Goal: Task Accomplishment & Management: Complete application form

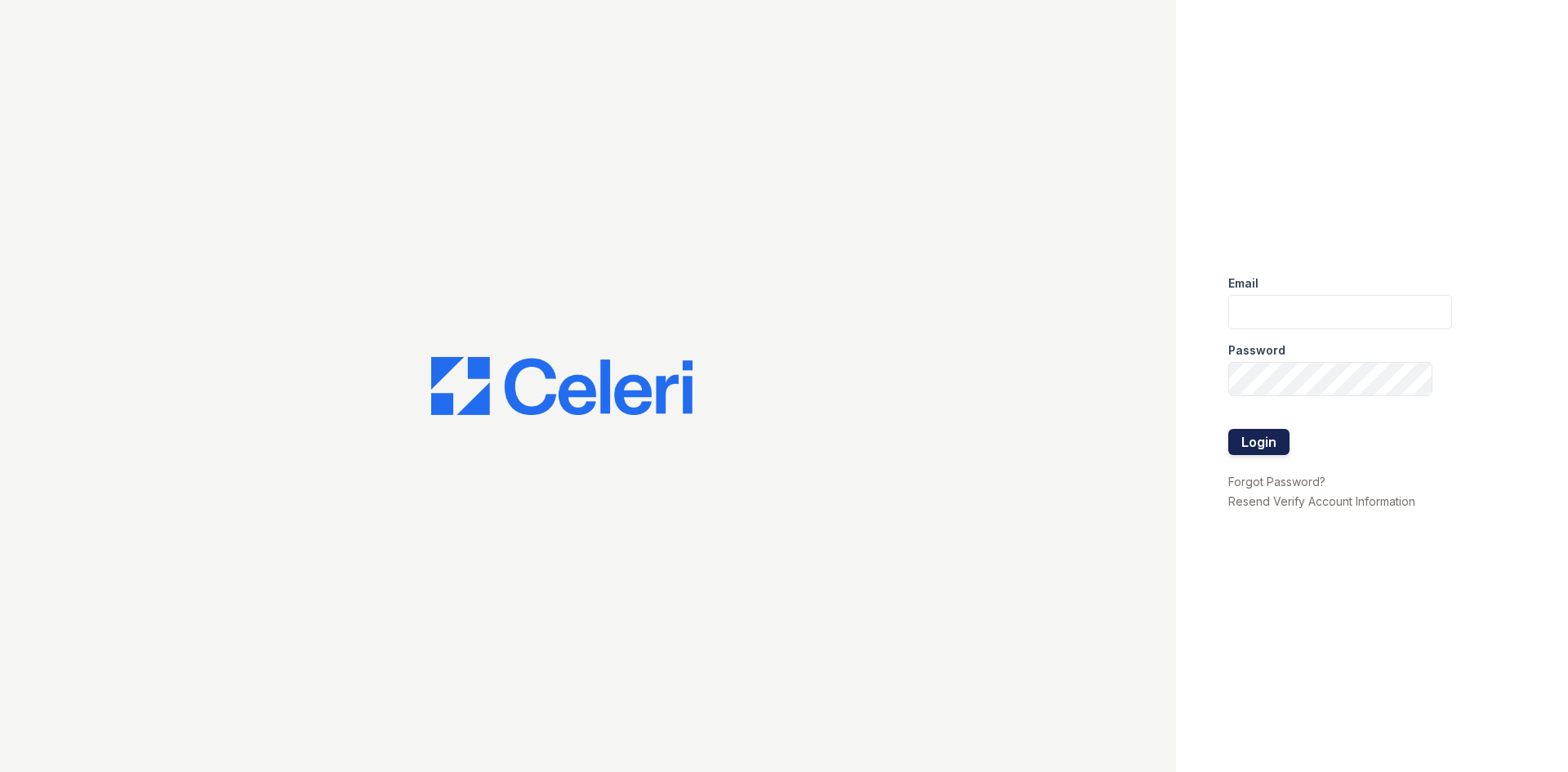
type input "[EMAIL_ADDRESS][DOMAIN_NAME]"
click at [1251, 446] on button "Login" at bounding box center [1259, 442] width 61 height 26
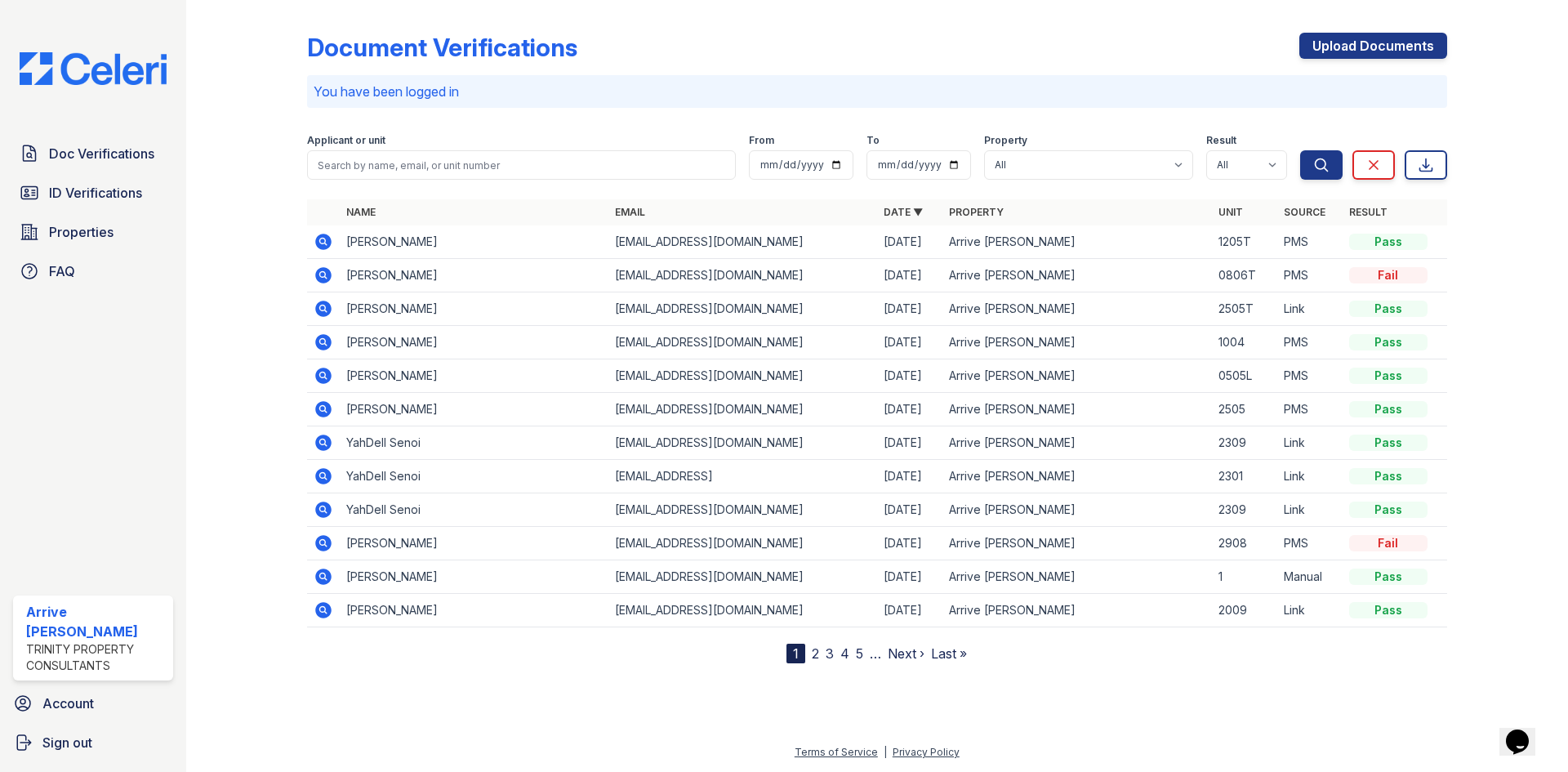
click at [813, 653] on link "2" at bounding box center [815, 653] width 7 height 17
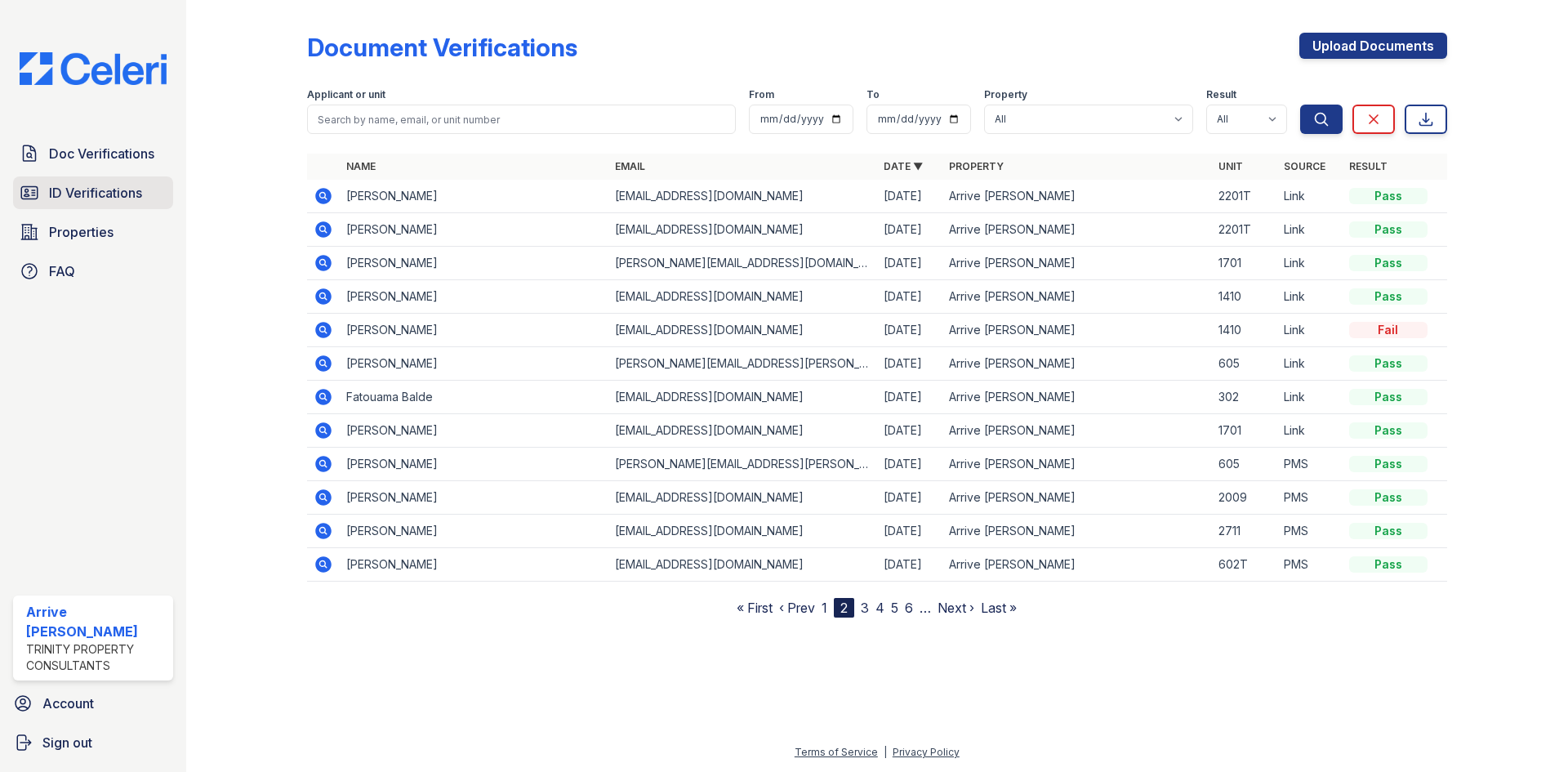
click at [119, 194] on span "ID Verifications" at bounding box center [95, 193] width 93 height 19
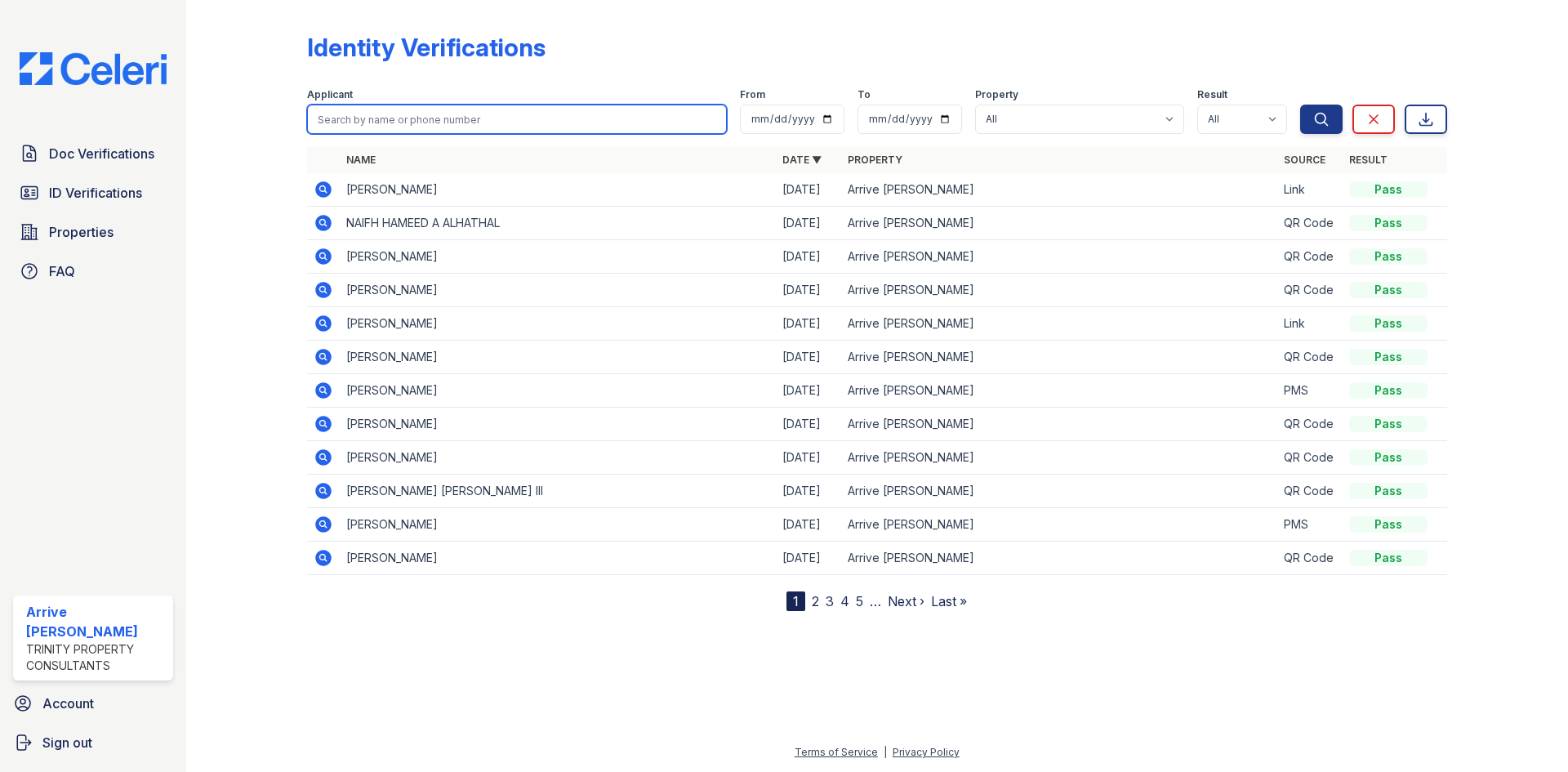
click at [508, 129] on input "search" at bounding box center [517, 119] width 420 height 30
type input "Ali Kazmi"
click at [319, 189] on icon at bounding box center [323, 189] width 17 height 17
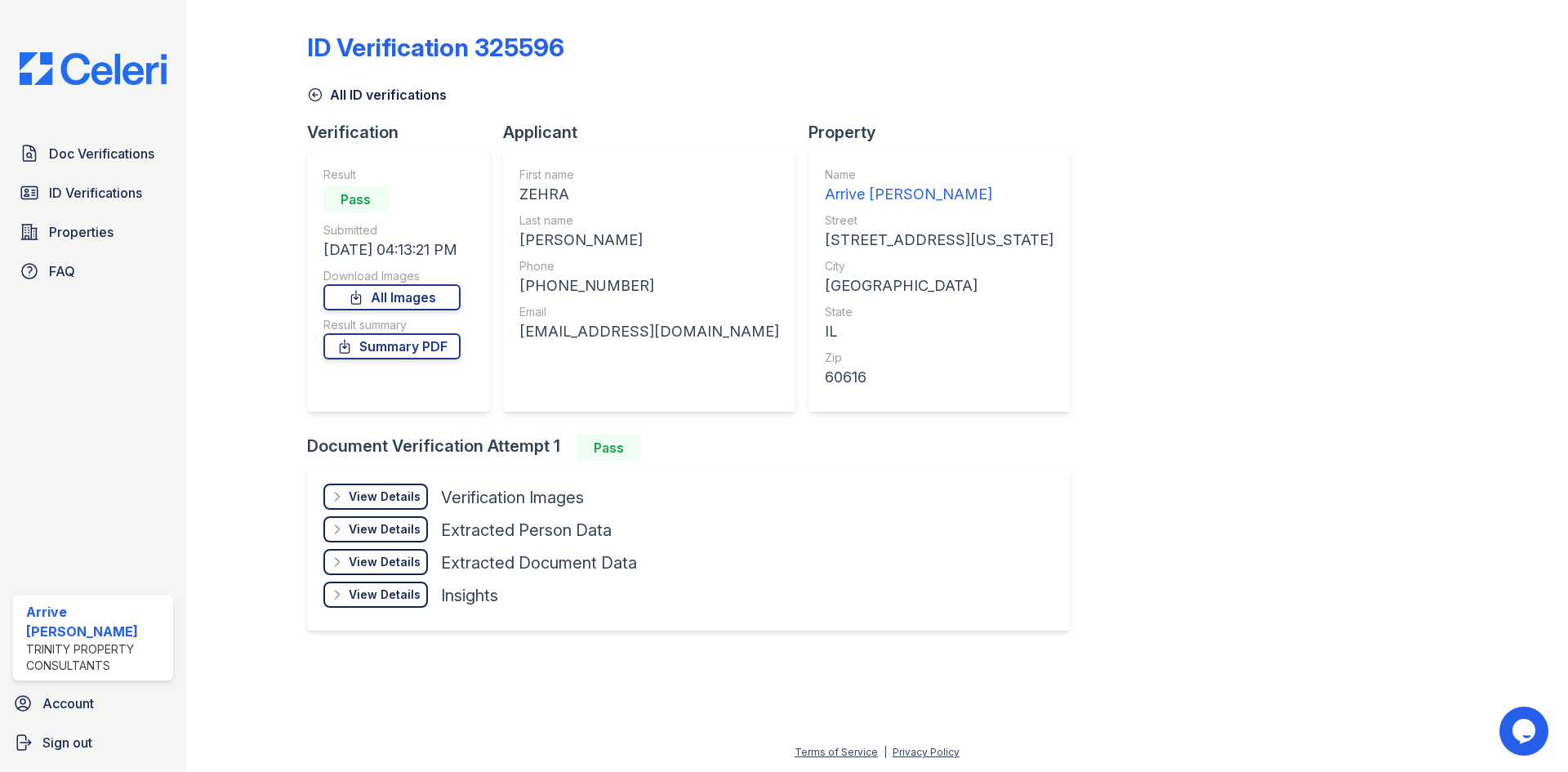
click at [401, 501] on div "View Details" at bounding box center [384, 496] width 71 height 17
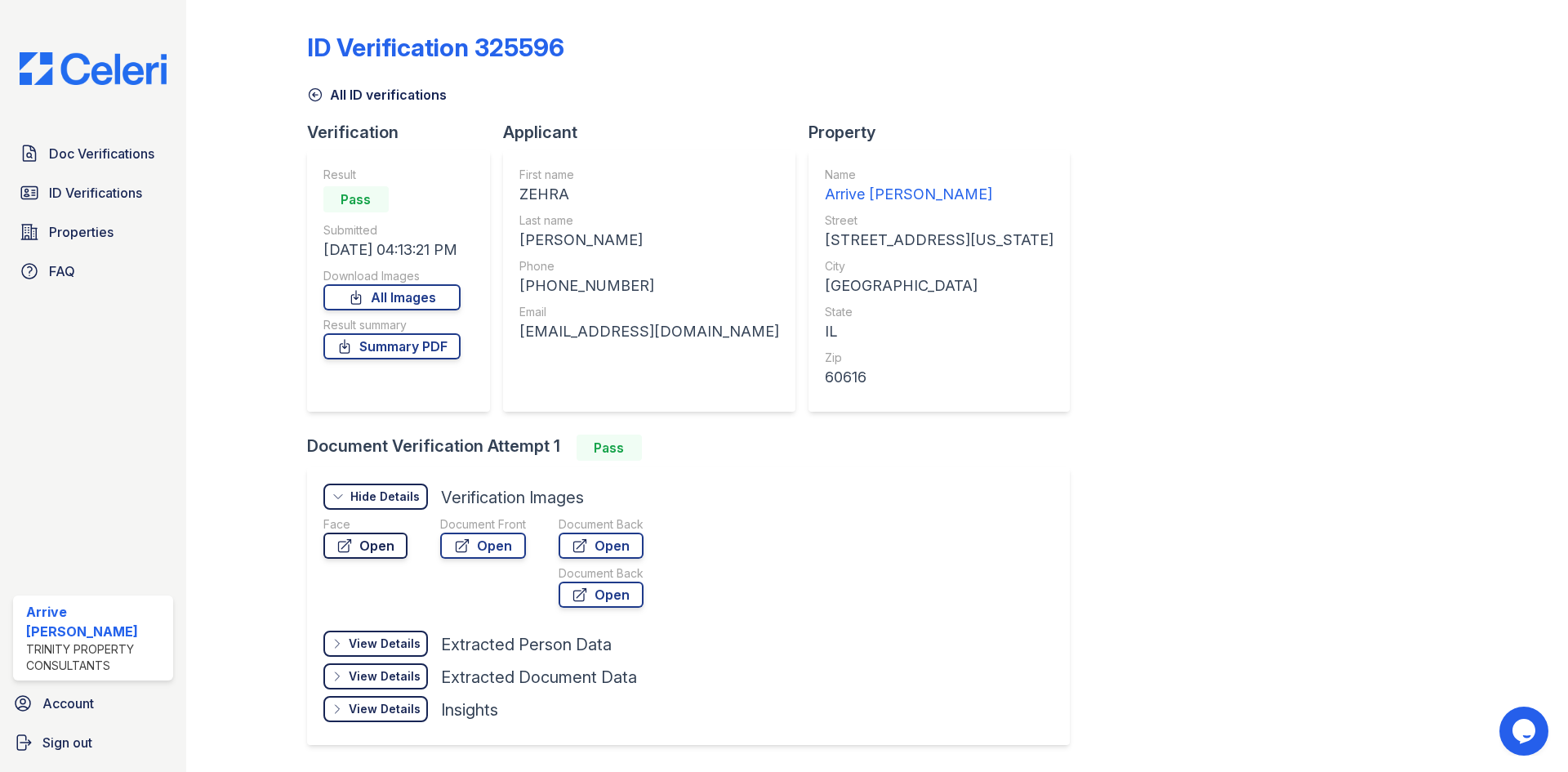
click at [379, 542] on link "Open" at bounding box center [365, 545] width 84 height 26
click at [451, 347] on link "Summary PDF" at bounding box center [391, 346] width 137 height 26
click at [96, 148] on span "Doc Verifications" at bounding box center [101, 153] width 105 height 19
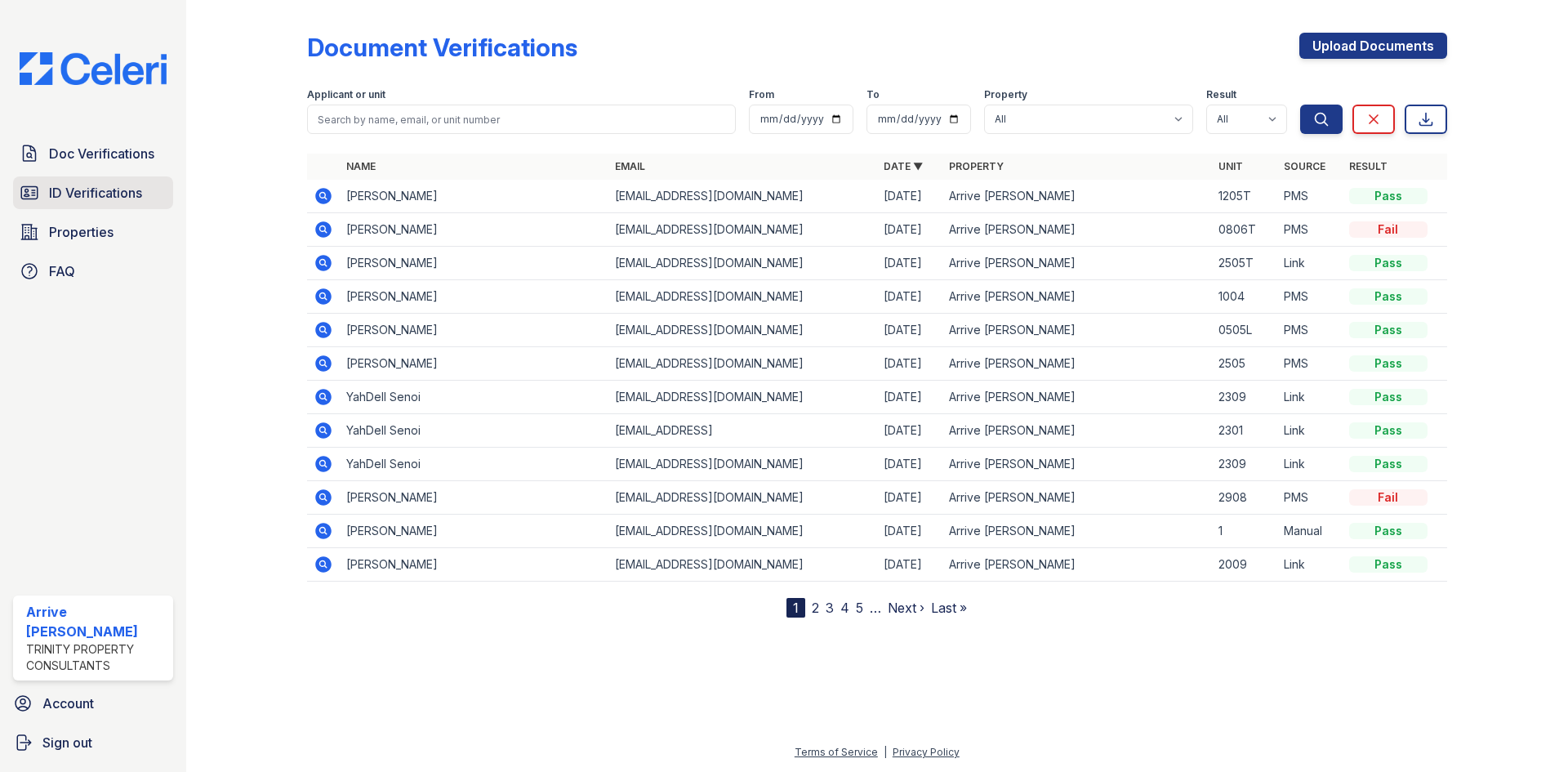
click at [116, 201] on span "ID Verifications" at bounding box center [95, 193] width 93 height 19
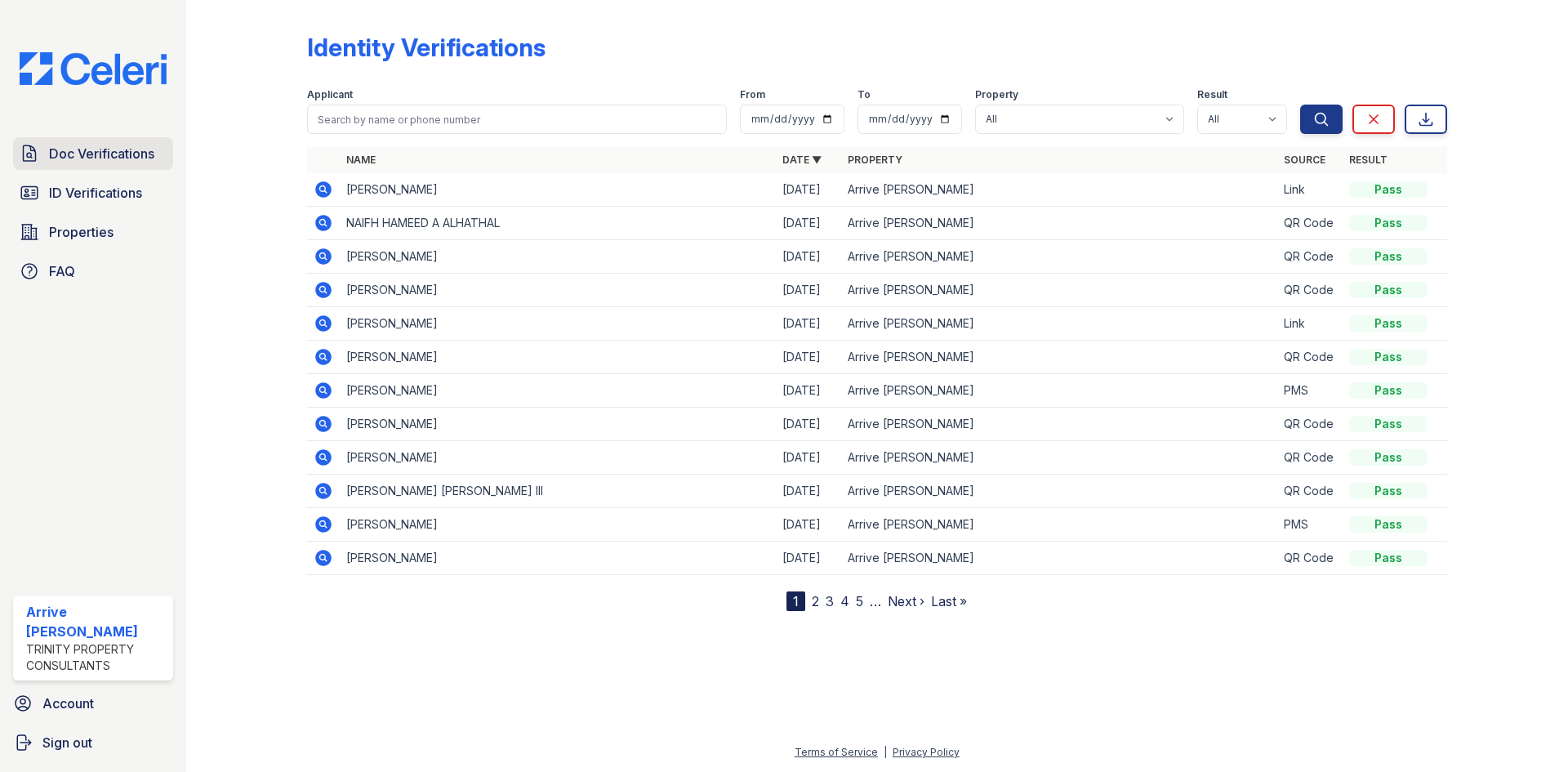
click at [45, 146] on link "Doc Verifications" at bounding box center [93, 152] width 160 height 32
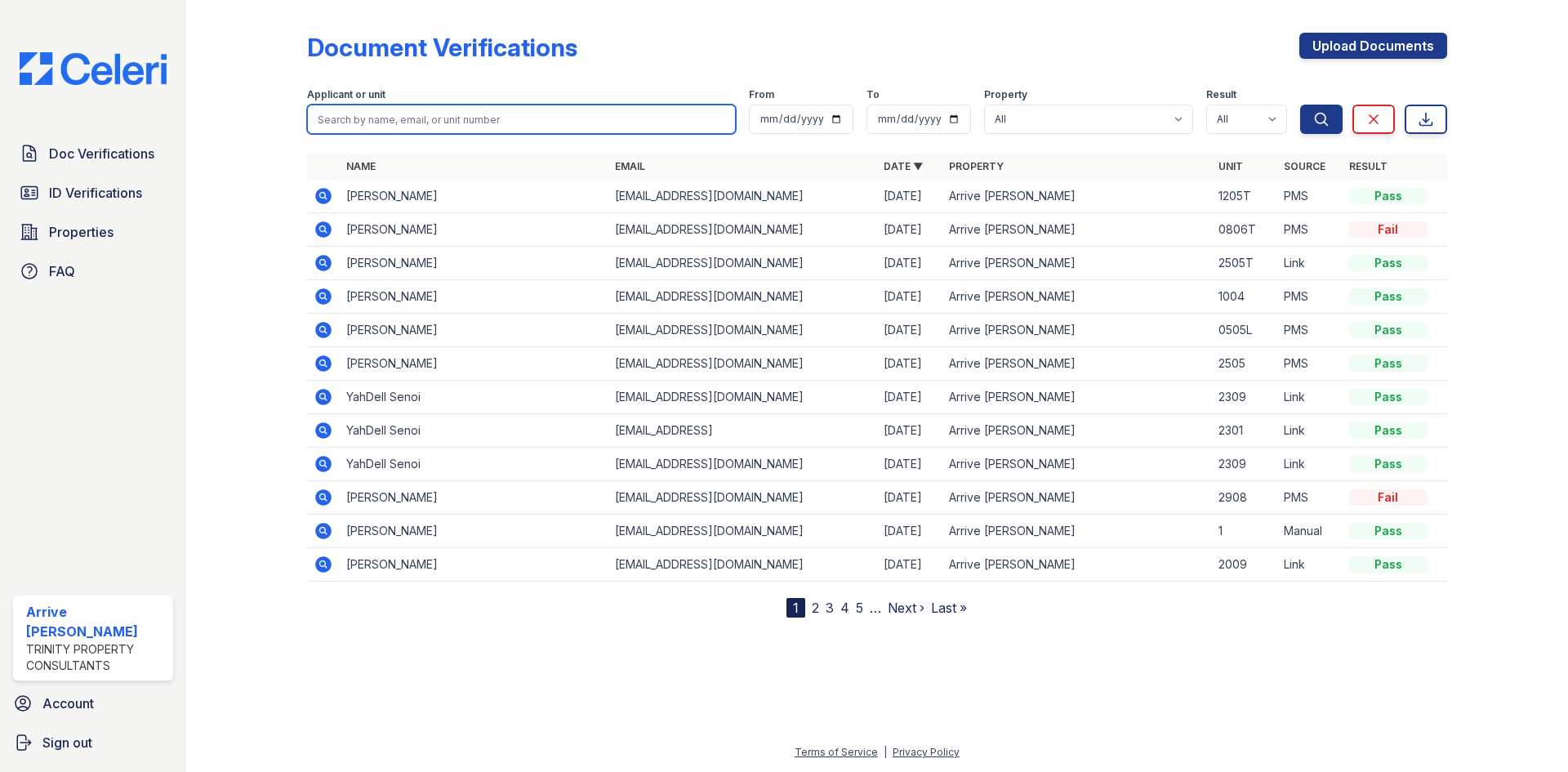
click at [447, 126] on input "search" at bounding box center [521, 119] width 429 height 30
type input "z"
type input "kazmi"
click at [1300, 105] on button "Search" at bounding box center [1321, 119] width 43 height 30
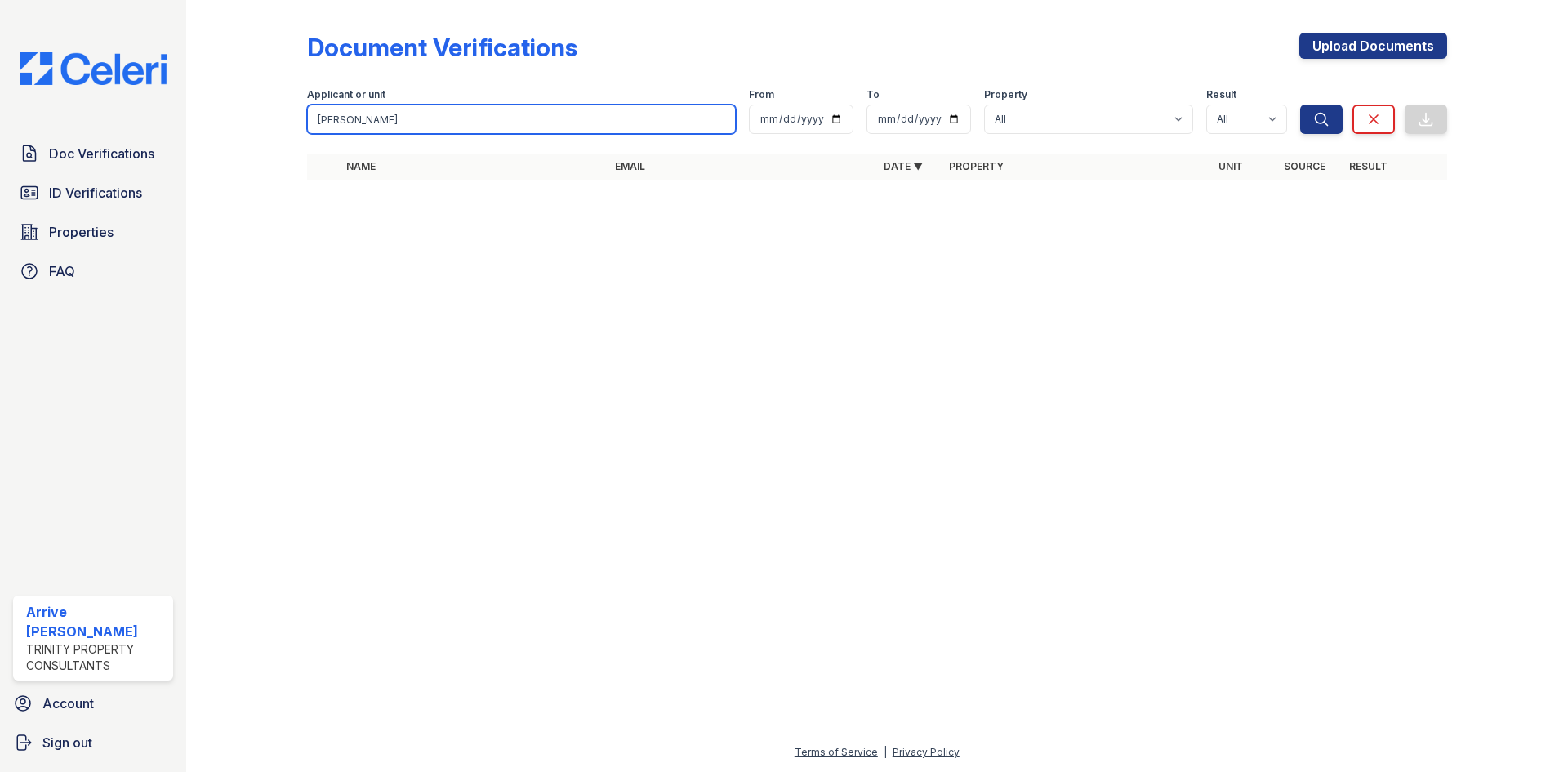
drag, startPoint x: 369, startPoint y: 124, endPoint x: 295, endPoint y: 125, distance: 74.0
click at [295, 125] on div "Document Verifications Upload Documents Filter Applicant or unit kazmi From To …" at bounding box center [877, 111] width 1329 height 222
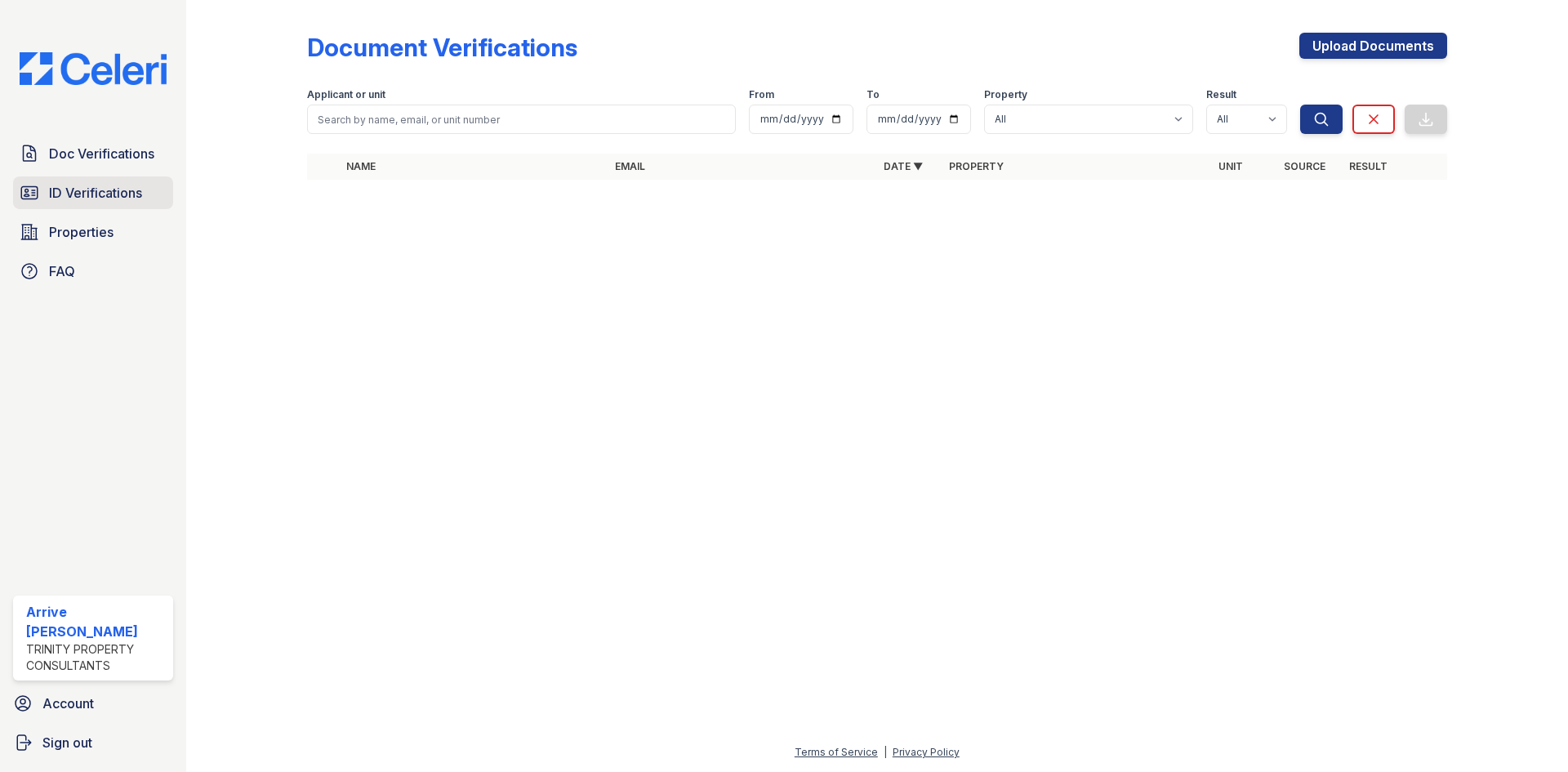
click at [100, 200] on span "ID Verifications" at bounding box center [95, 193] width 93 height 19
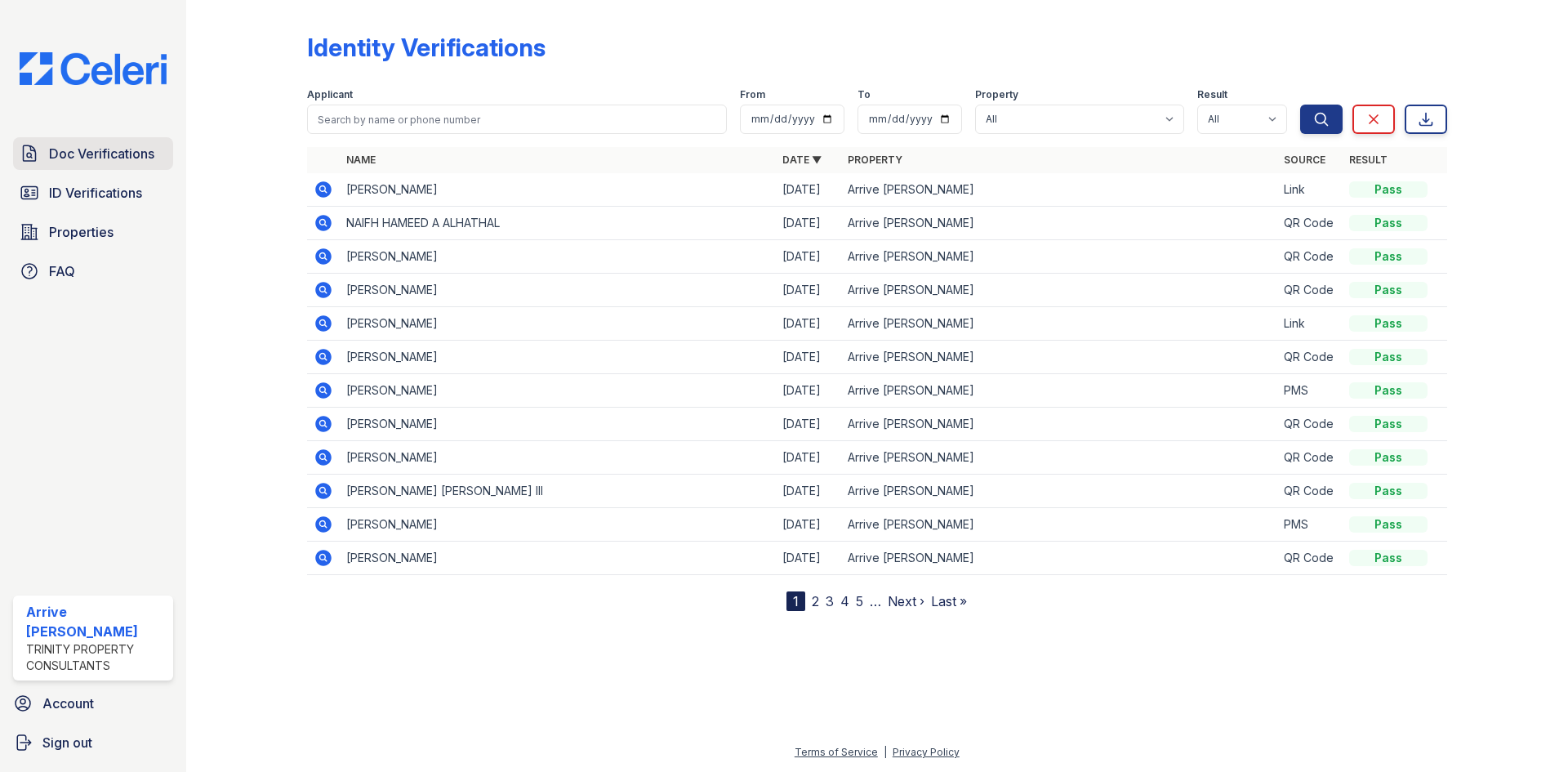
click at [92, 153] on span "Doc Verifications" at bounding box center [101, 153] width 105 height 19
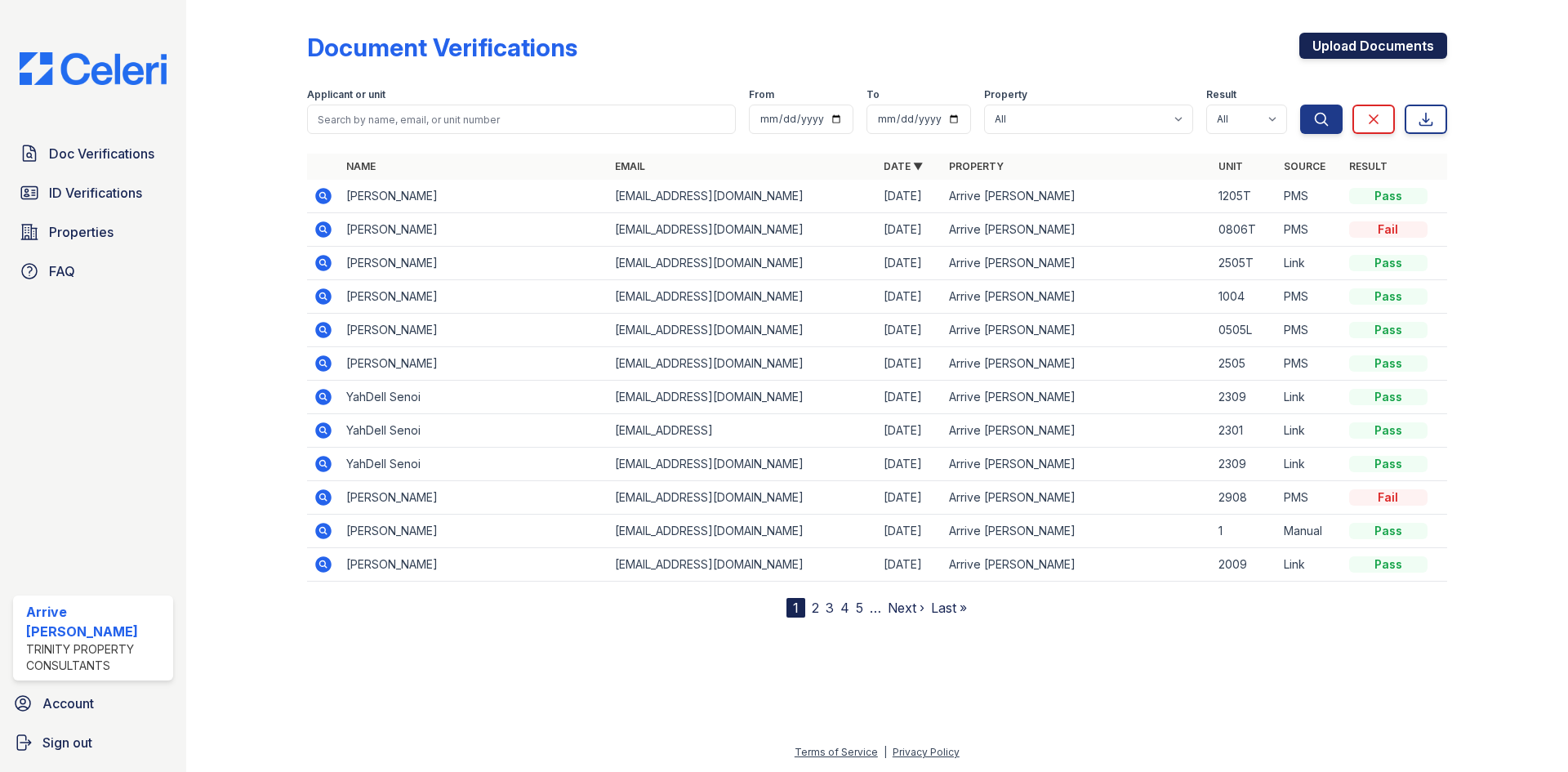
click at [1369, 44] on link "Upload Documents" at bounding box center [1373, 45] width 148 height 26
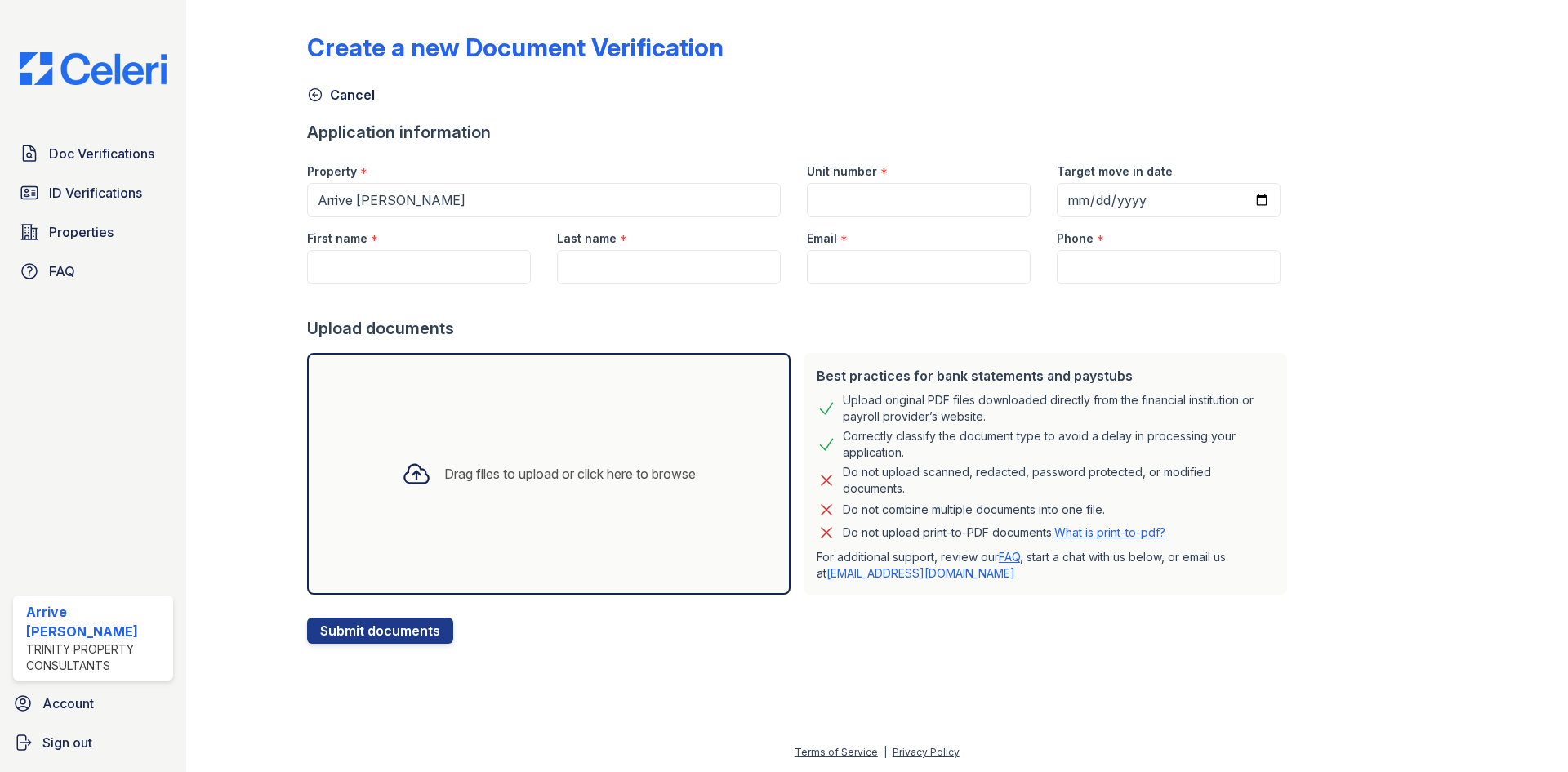
click at [496, 475] on div "Drag files to upload or click here to browse" at bounding box center [570, 473] width 252 height 19
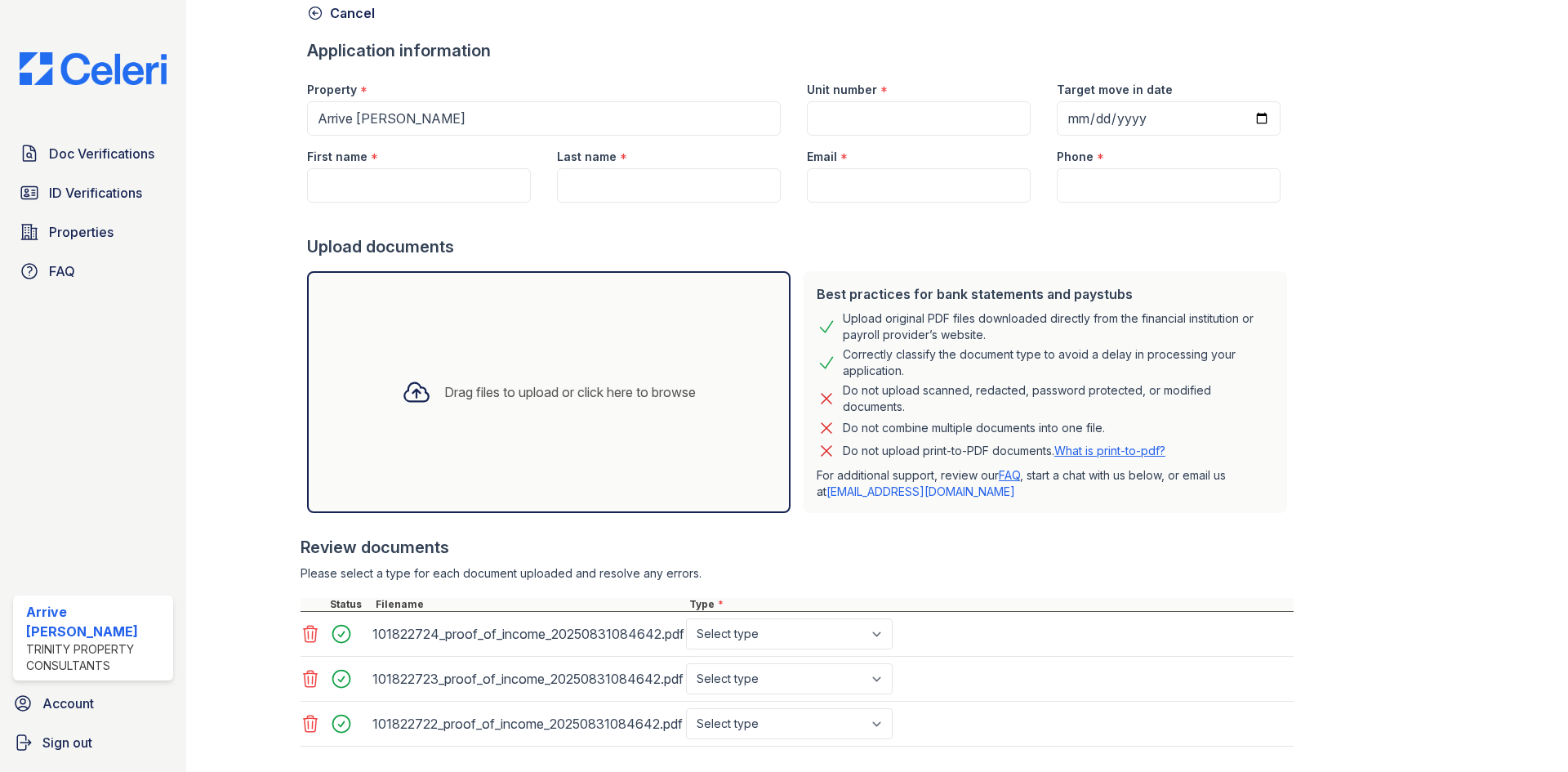
scroll to position [163, 0]
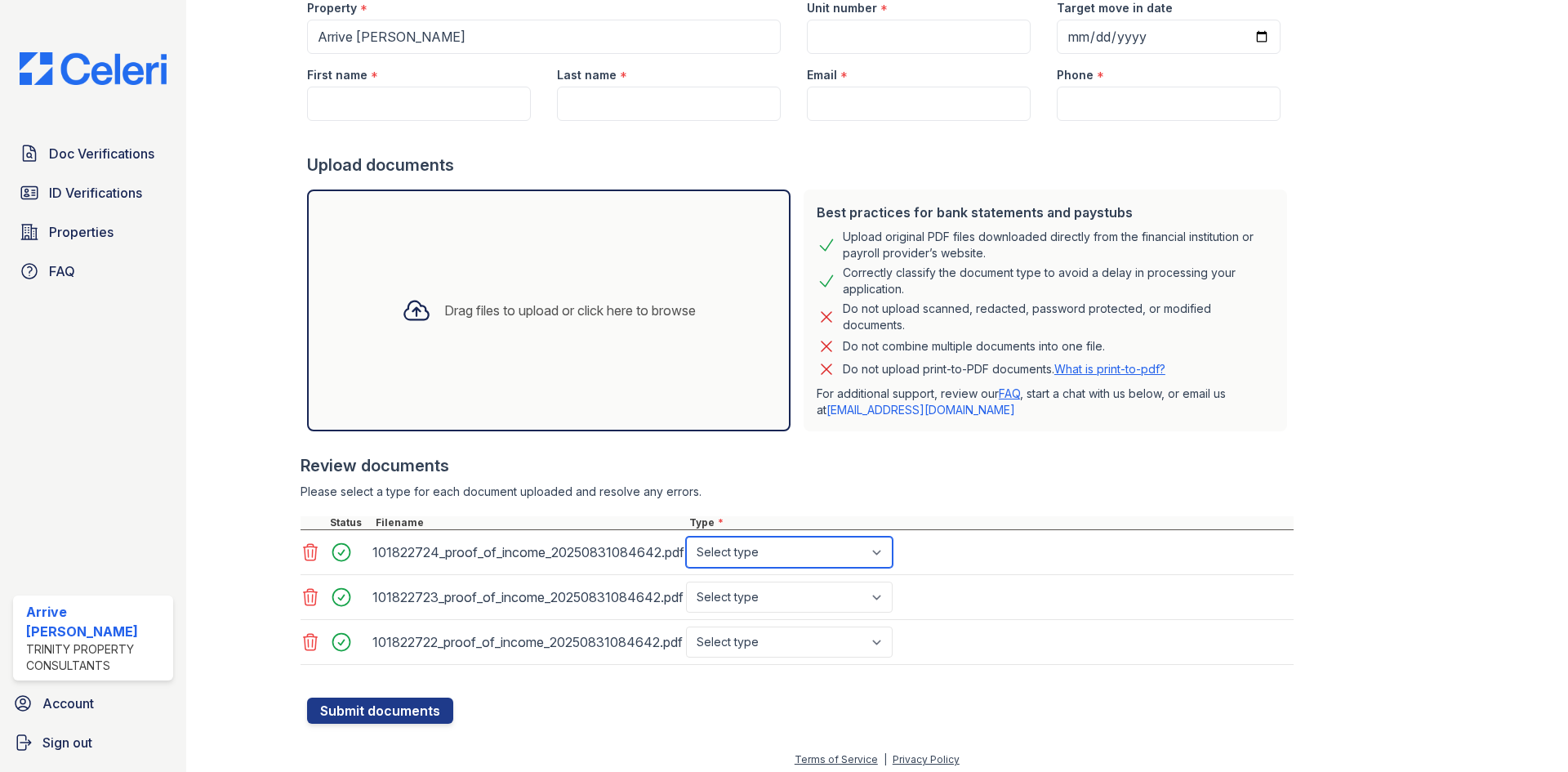
click at [882, 554] on select "Select type Paystub Bank Statement Offer Letter Tax Documents Benefit Award Let…" at bounding box center [788, 552] width 206 height 31
select select "paystub"
click at [686, 537] on select "Select type Paystub Bank Statement Offer Letter Tax Documents Benefit Award Let…" at bounding box center [788, 552] width 206 height 31
click at [884, 599] on select "Select type Paystub Bank Statement Offer Letter Tax Documents Benefit Award Let…" at bounding box center [788, 597] width 206 height 31
select select "paystub"
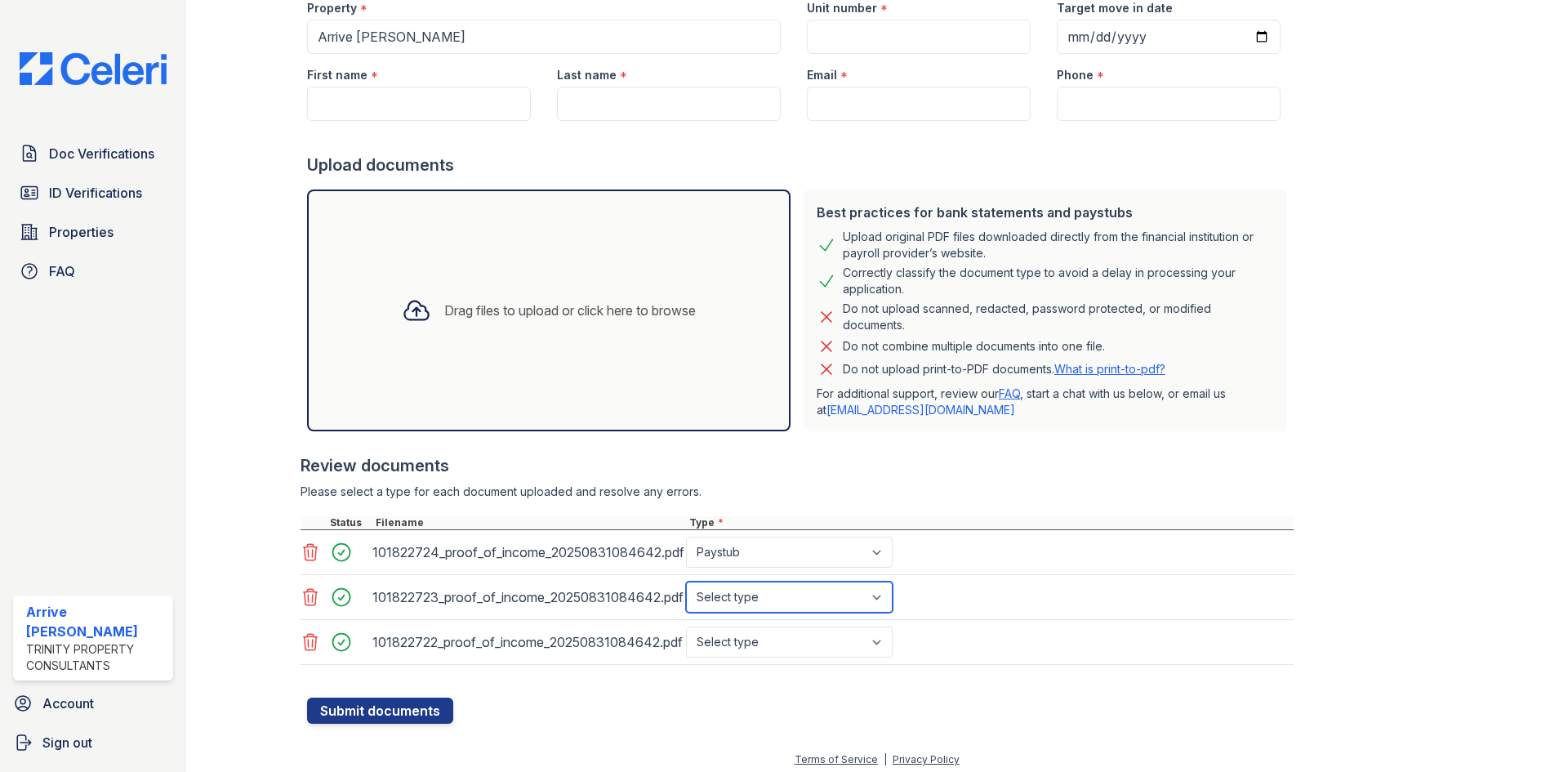
click at [686, 581] on select "Select type Paystub Bank Statement Offer Letter Tax Documents Benefit Award Let…" at bounding box center [788, 597] width 206 height 31
click at [884, 640] on select "Select type Paystub Bank Statement Offer Letter Tax Documents Benefit Award Let…" at bounding box center [788, 642] width 206 height 31
select select "paystub"
click at [686, 626] on select "Select type Paystub Bank Statement Offer Letter Tax Documents Benefit Award Let…" at bounding box center [788, 642] width 206 height 31
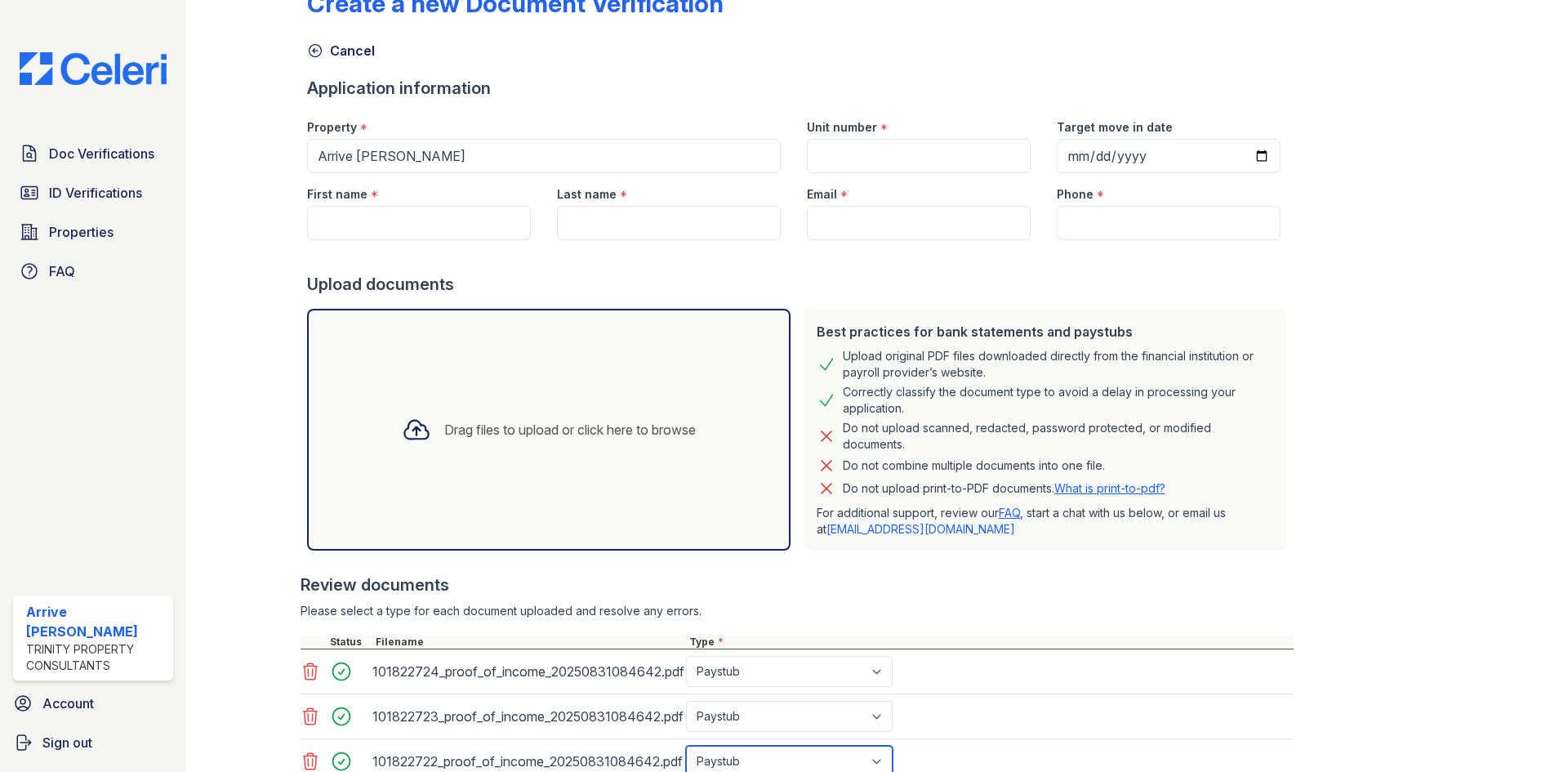
scroll to position [0, 0]
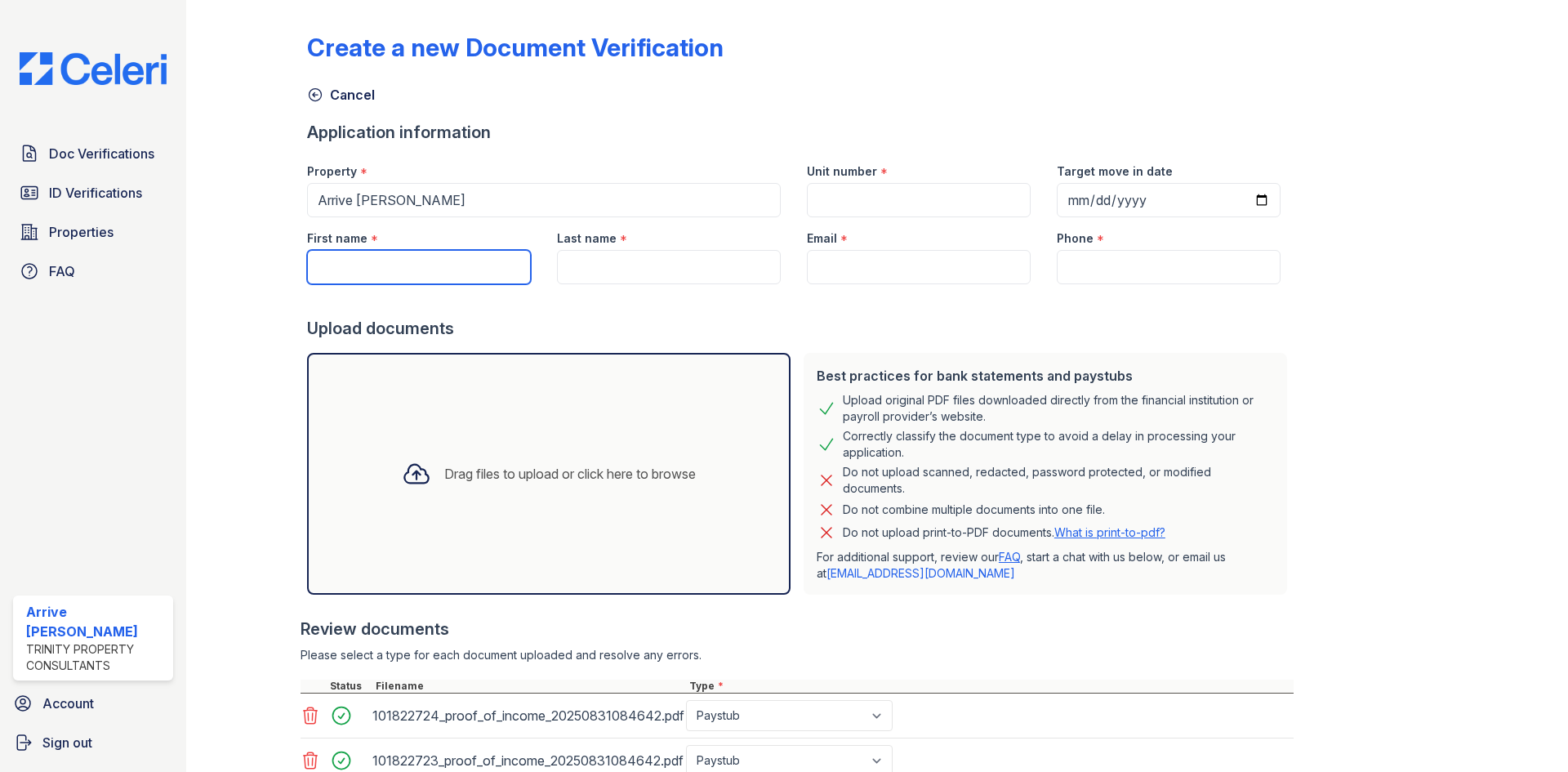
click at [355, 263] on input "First name" at bounding box center [418, 267] width 224 height 34
type input "Ali"
click at [641, 269] on input "Last name" at bounding box center [668, 267] width 224 height 34
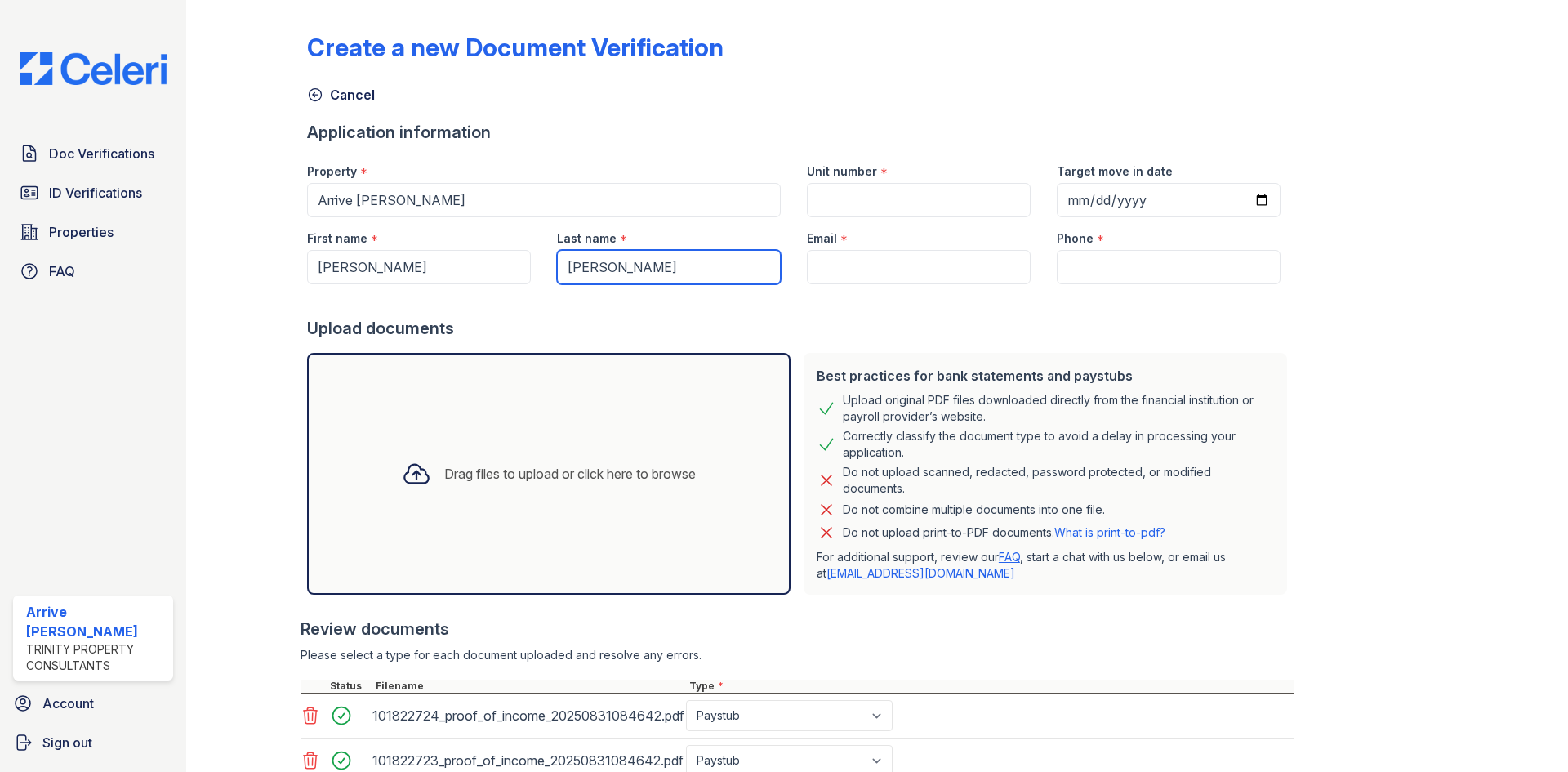
type input "Kazmi"
click at [882, 202] on input "Unit number" at bounding box center [918, 200] width 224 height 34
type input "708"
drag, startPoint x: 1243, startPoint y: 202, endPoint x: 1231, endPoint y: 215, distance: 17.7
click at [1243, 202] on input "Target move in date" at bounding box center [1168, 200] width 224 height 34
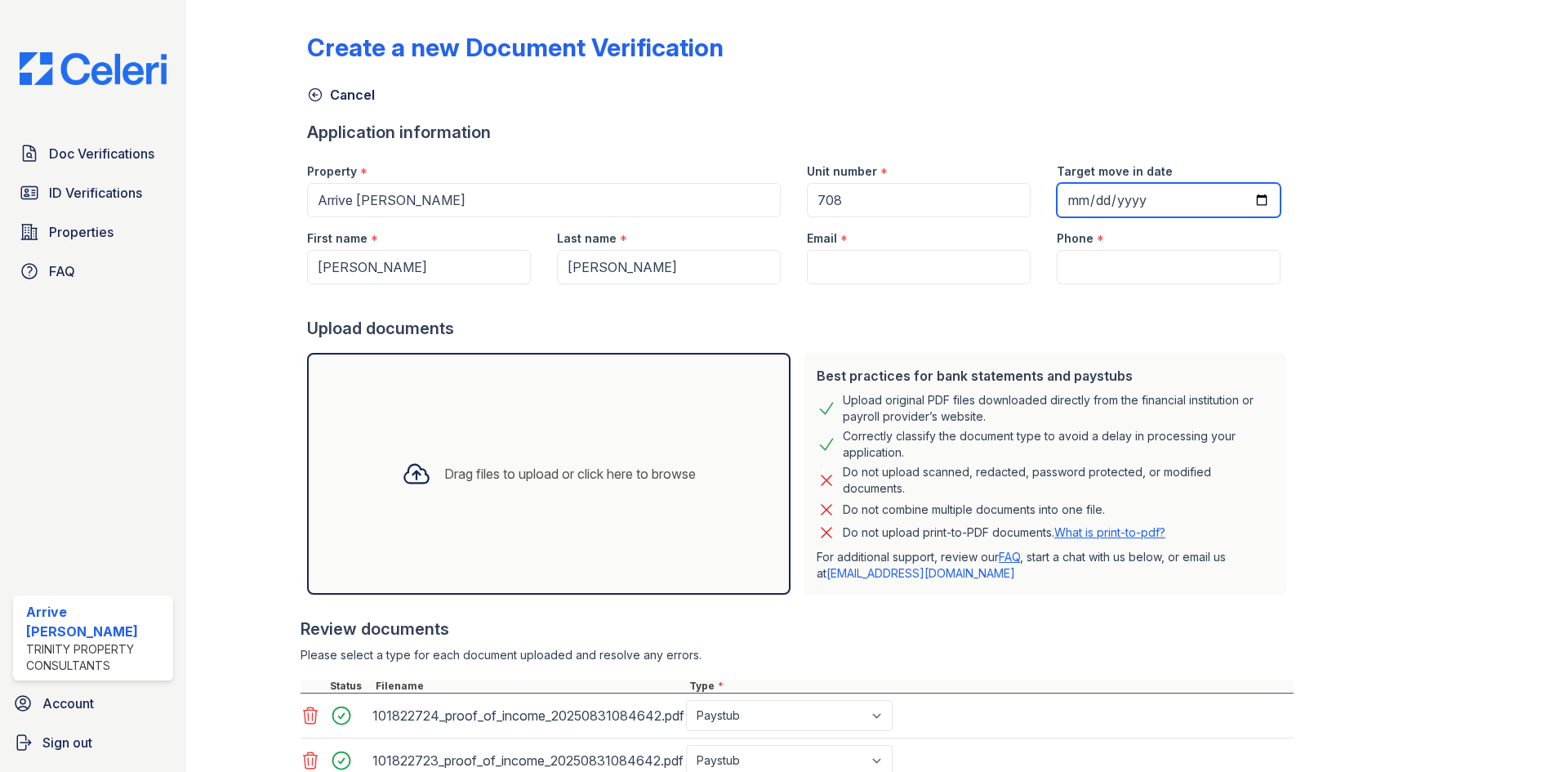
type input "2025-10-09"
click at [1071, 267] on input "Phone" at bounding box center [1168, 267] width 224 height 34
click at [1077, 269] on input "Phone" at bounding box center [1168, 267] width 224 height 34
paste input "312) 451-7330"
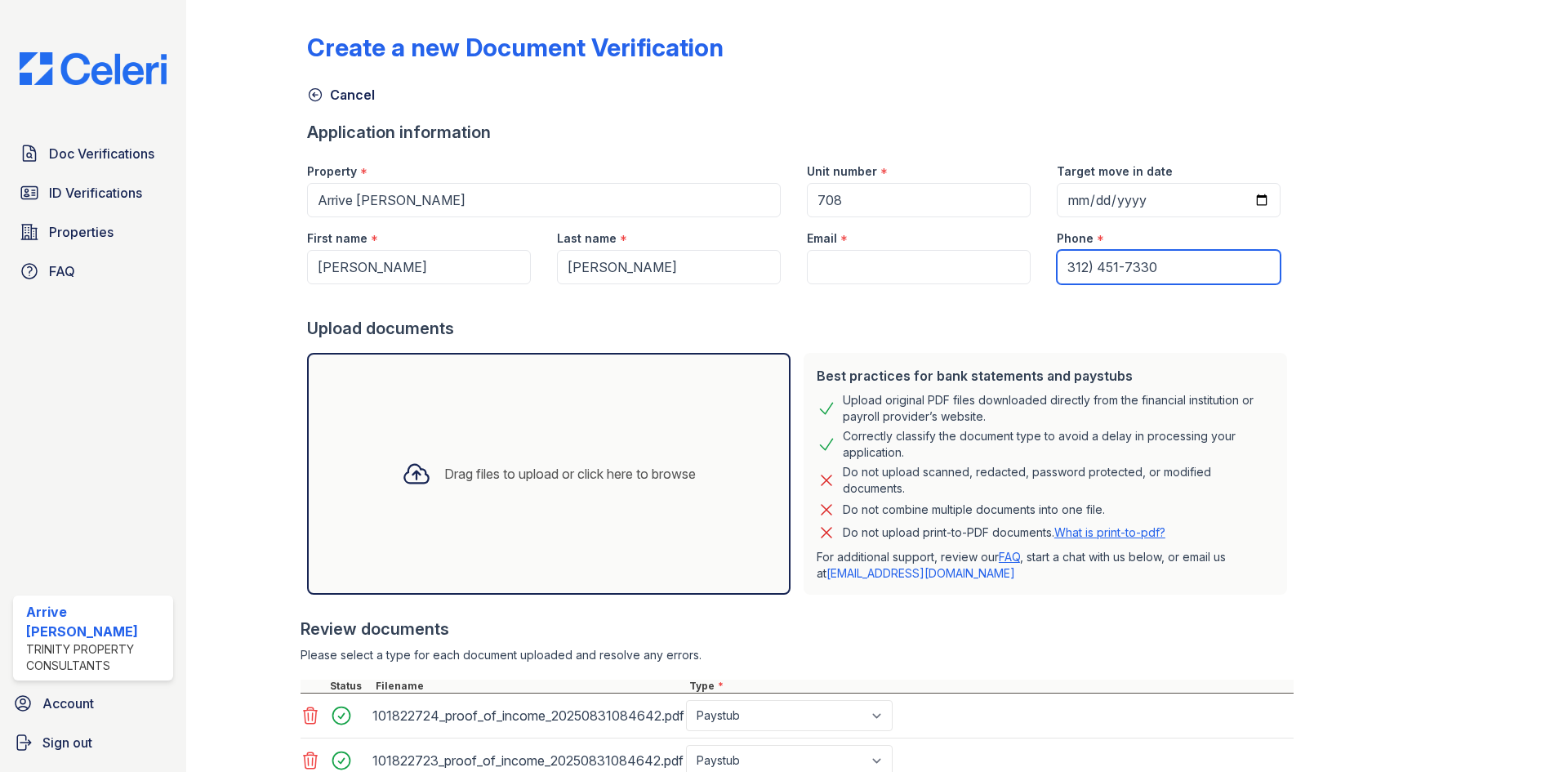
click at [1075, 264] on input "312) 451-7330" at bounding box center [1168, 267] width 224 height 34
type input "312 451-7330"
click at [825, 272] on input "Email" at bounding box center [918, 267] width 224 height 34
paste input "amkazmi@gmail.com"
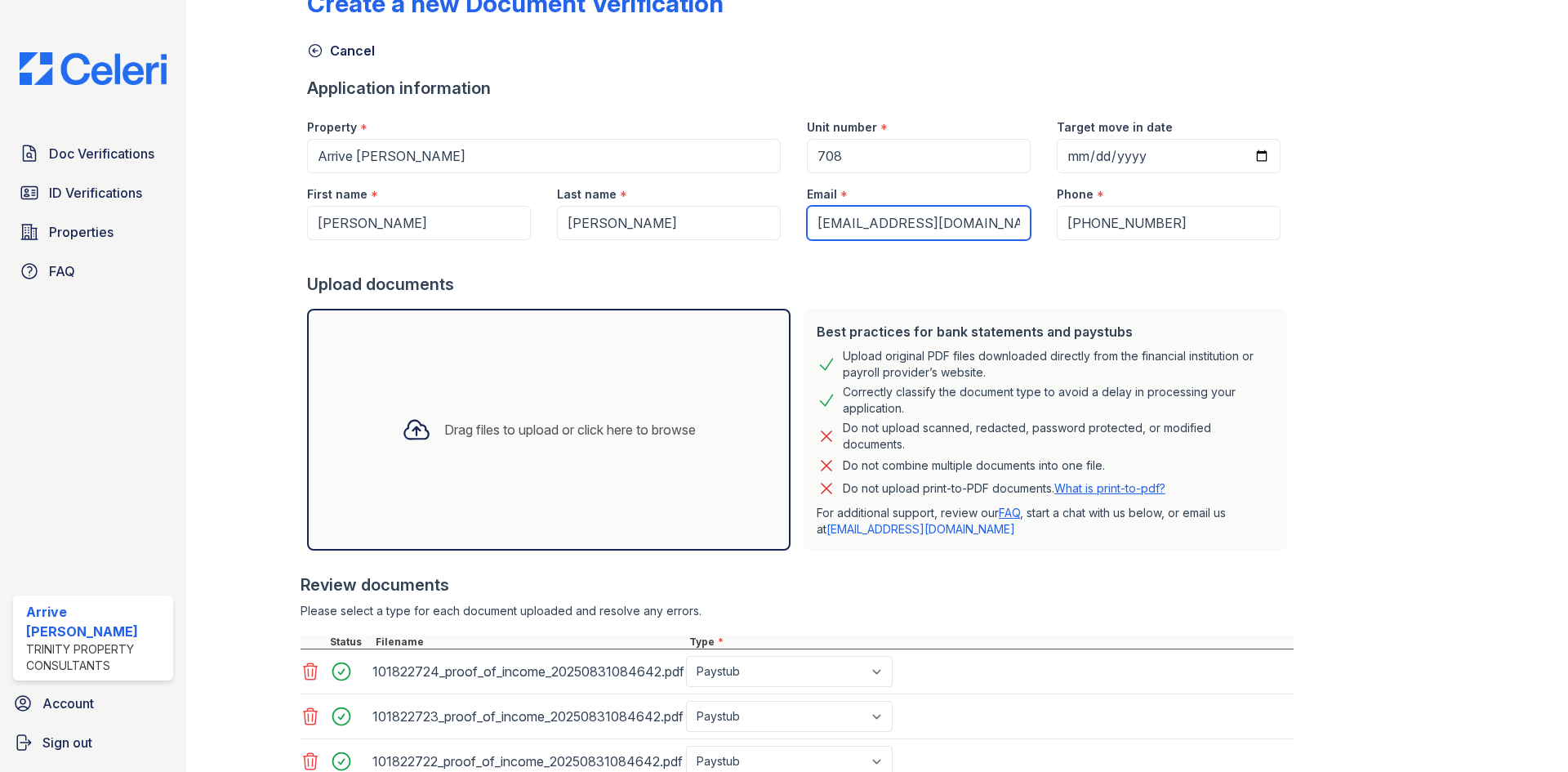
scroll to position [171, 0]
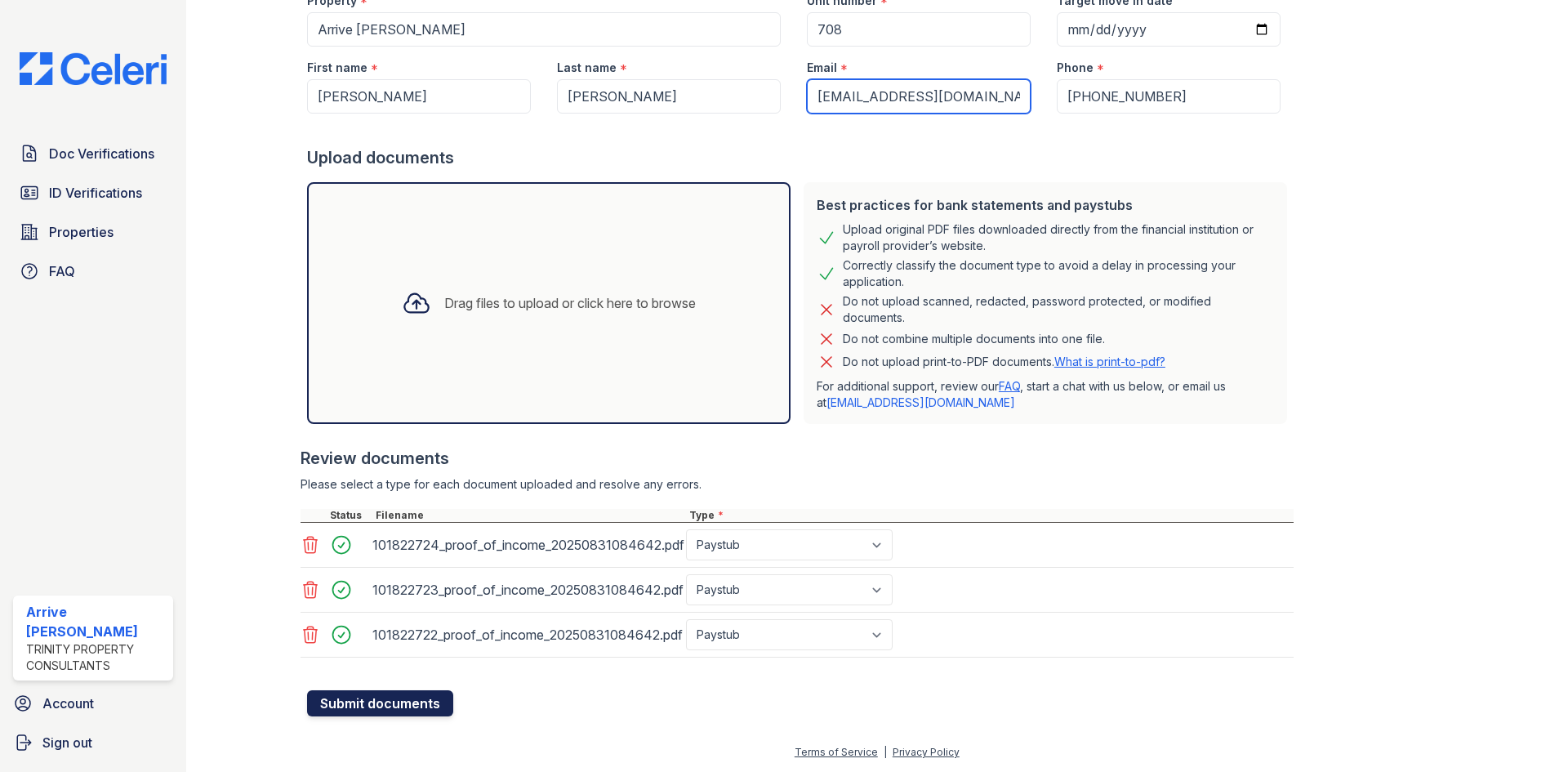
type input "amkazmi@gmail.com"
click at [408, 703] on button "Submit documents" at bounding box center [380, 703] width 146 height 26
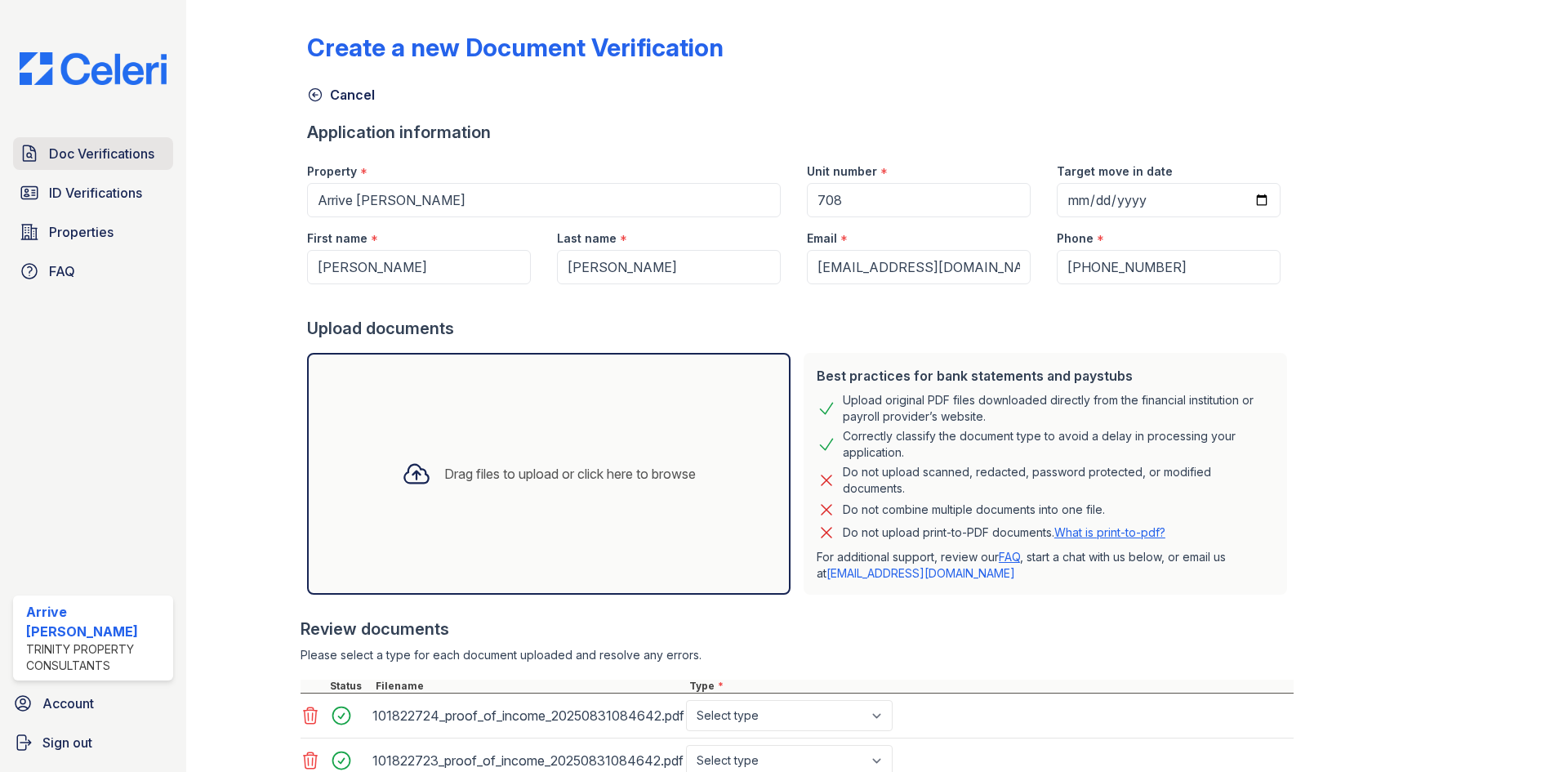
click at [121, 160] on span "Doc Verifications" at bounding box center [101, 153] width 105 height 19
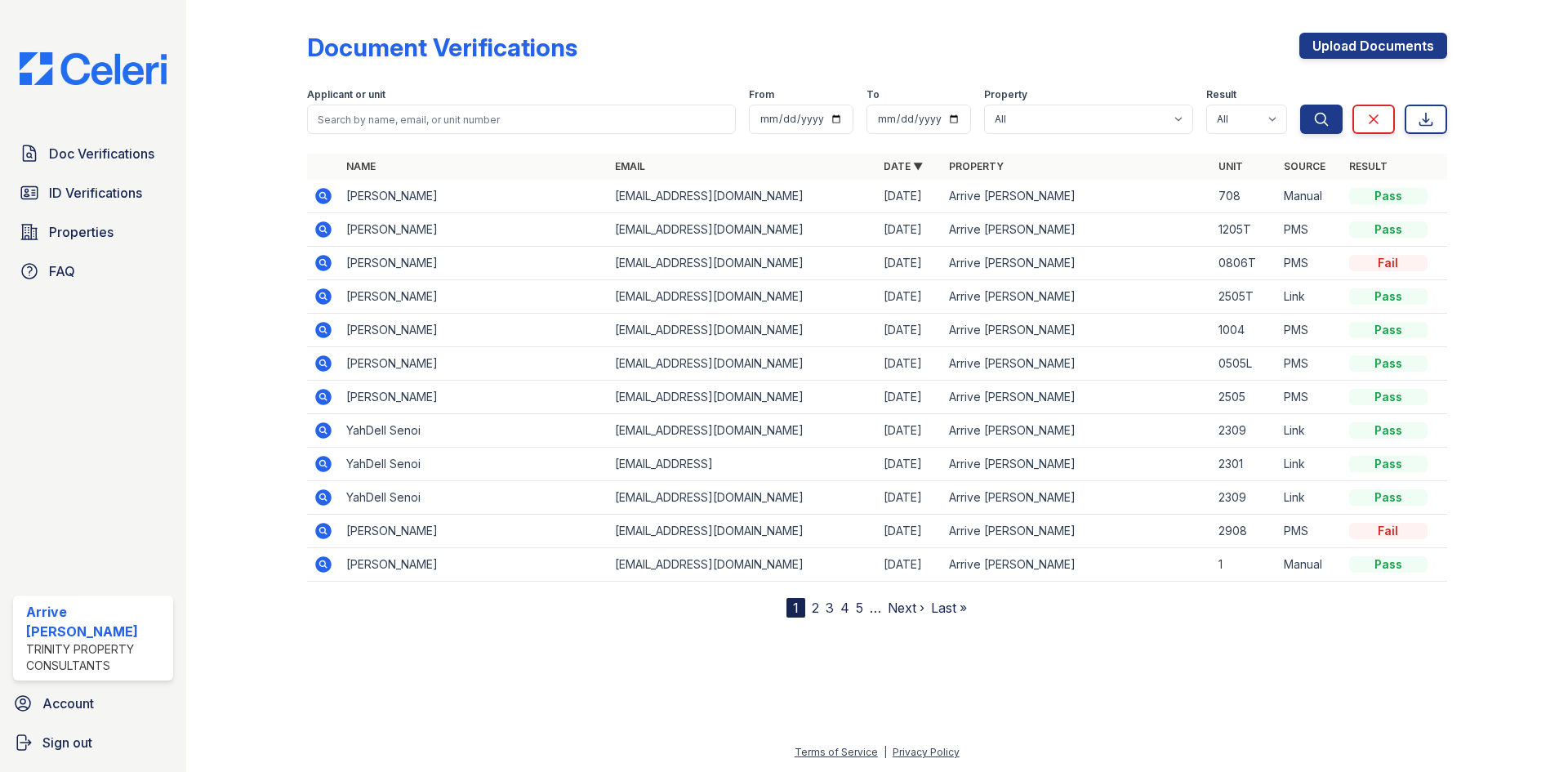
click at [326, 189] on icon at bounding box center [323, 196] width 17 height 17
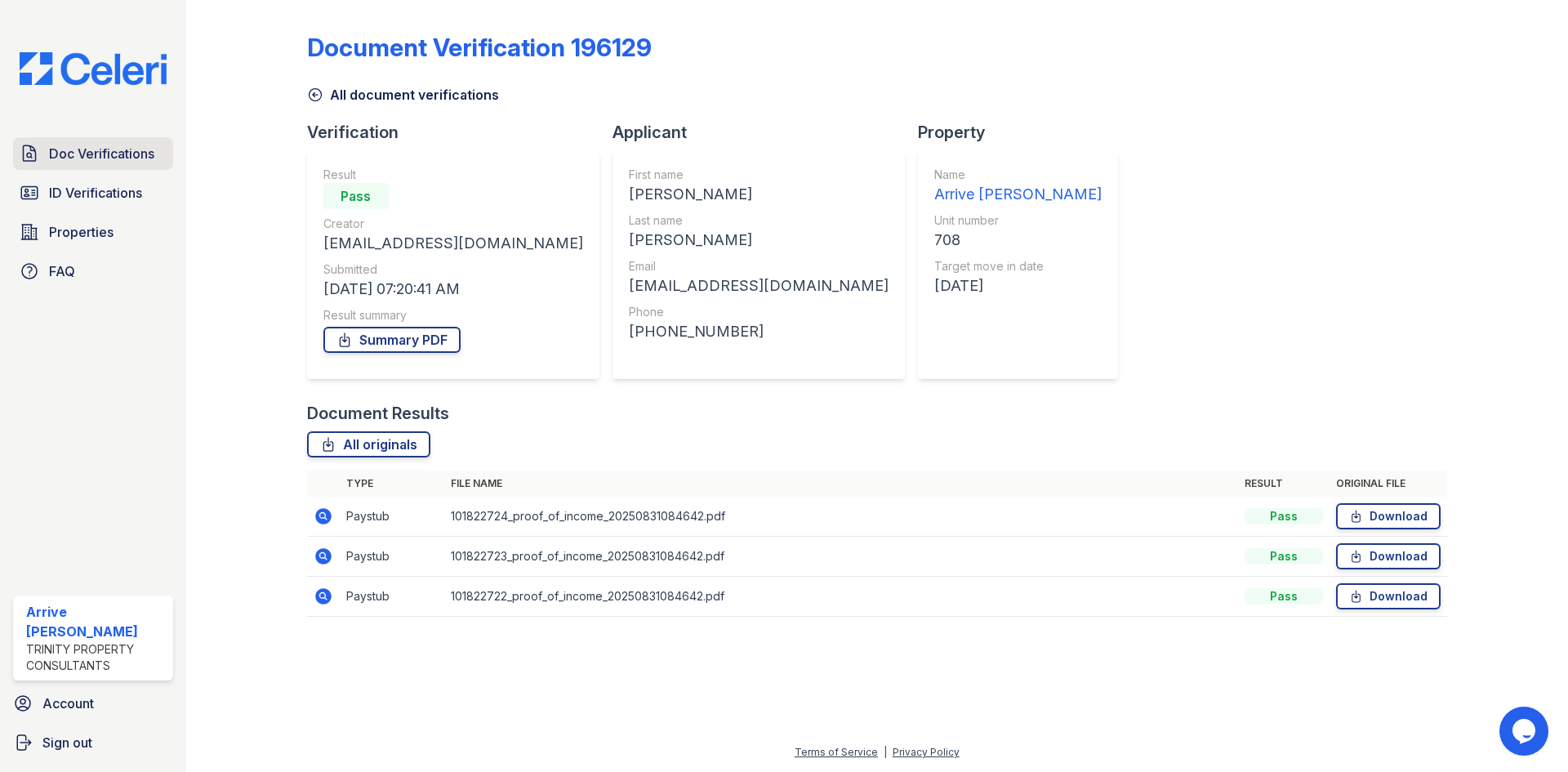
click at [110, 160] on span "Doc Verifications" at bounding box center [101, 153] width 105 height 19
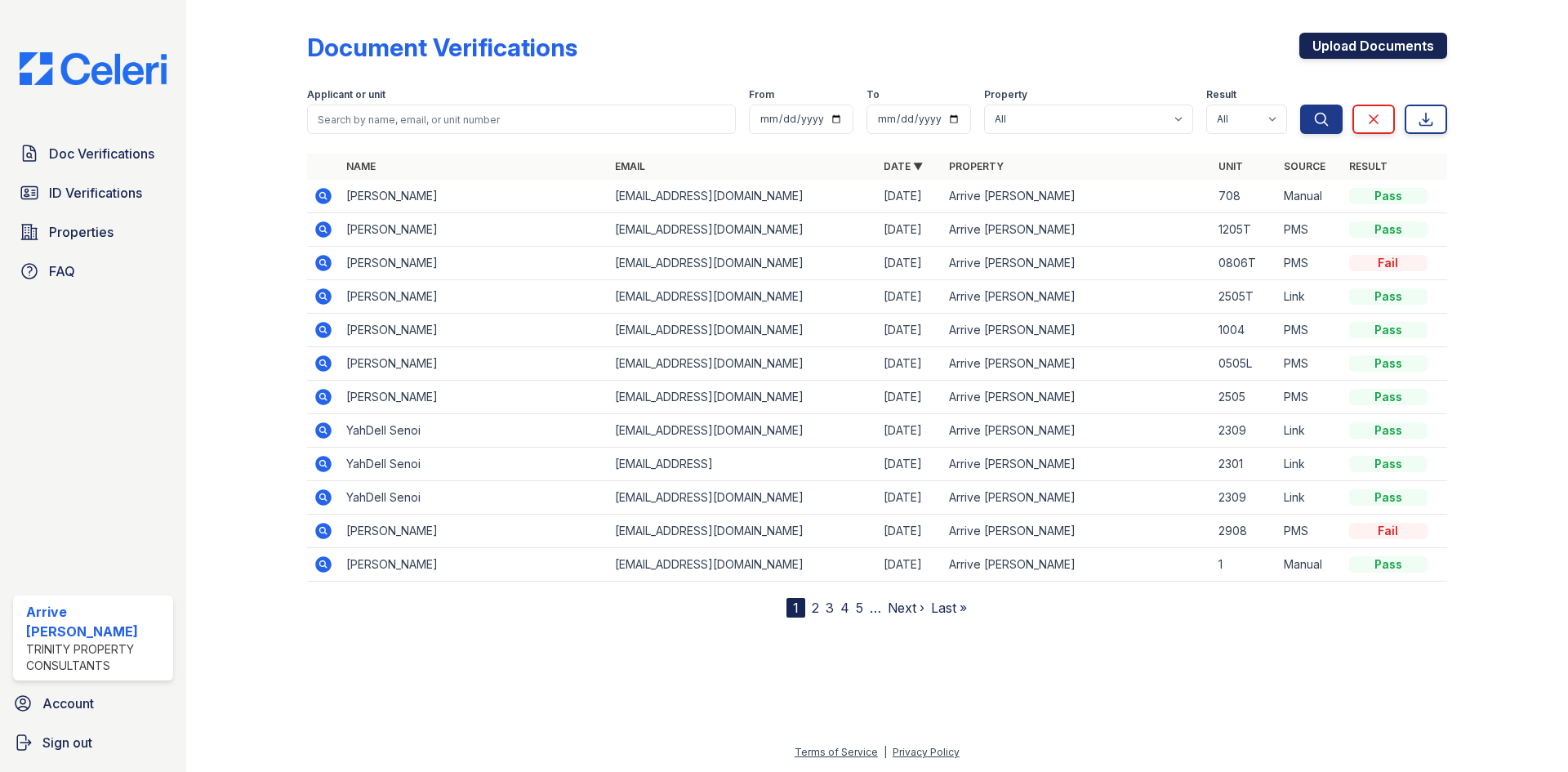
click at [1391, 39] on link "Upload Documents" at bounding box center [1373, 45] width 148 height 26
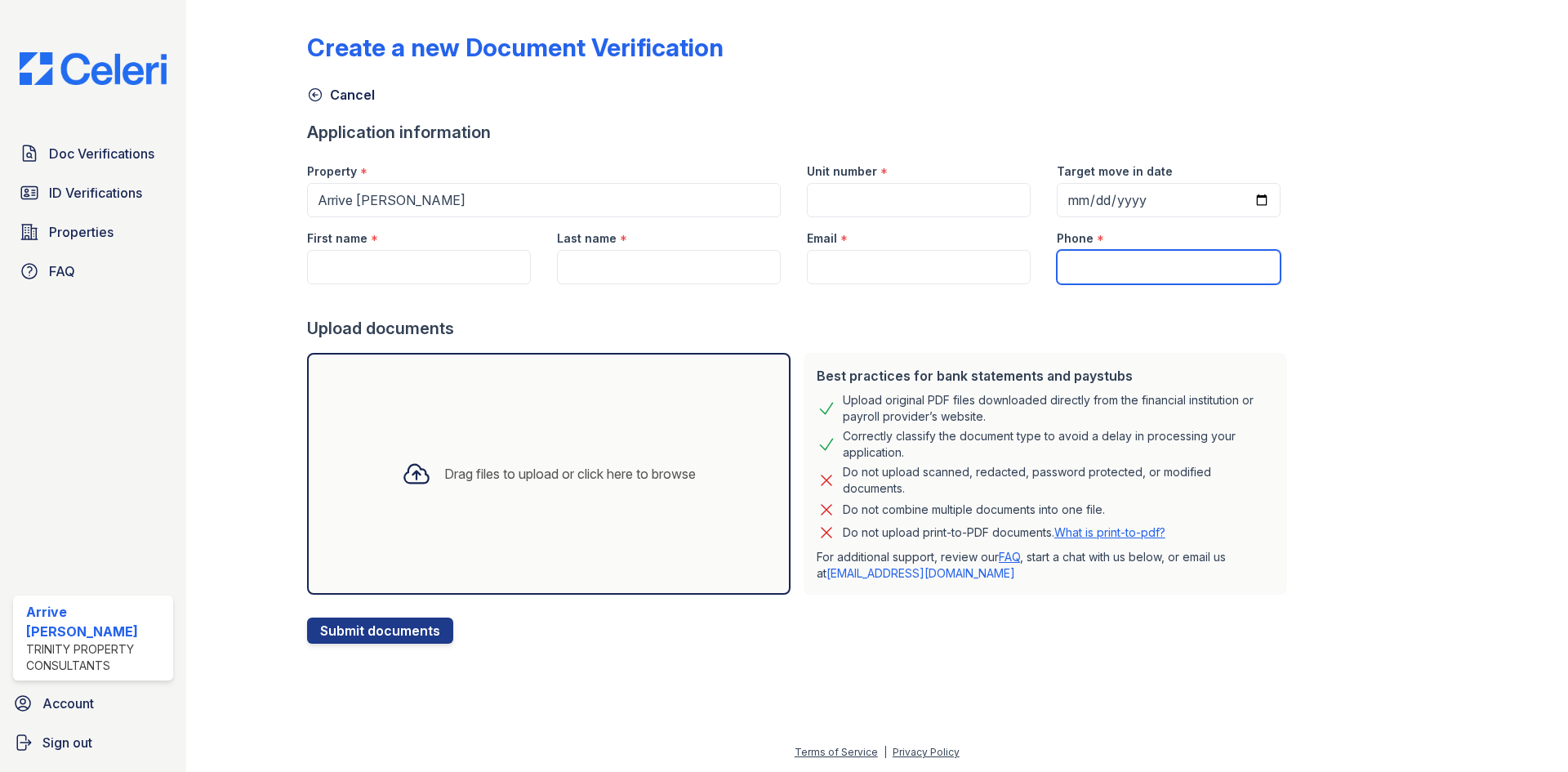
click at [1071, 266] on input "Phone" at bounding box center [1168, 267] width 224 height 34
paste input "+1 (941) 544-8036"
drag, startPoint x: 1064, startPoint y: 266, endPoint x: 1046, endPoint y: 268, distance: 18.1
click at [1057, 268] on input "+1 (941) 544-8036" at bounding box center [1168, 267] width 224 height 34
type input "(941) 544-8036"
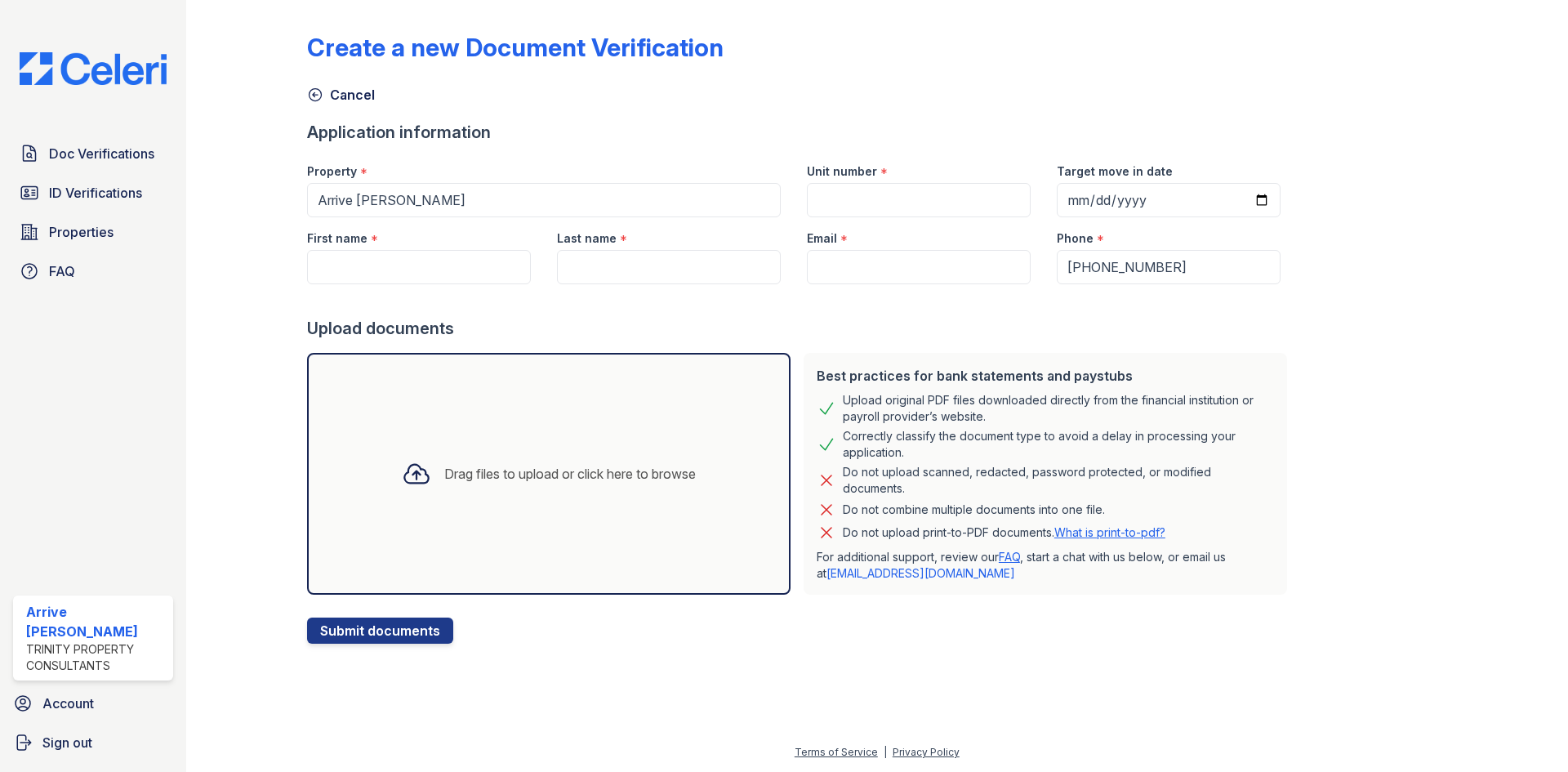
click at [1187, 339] on div "Upload documents" at bounding box center [800, 328] width 986 height 23
click at [1241, 202] on input "Target move in date" at bounding box center [1168, 200] width 224 height 34
click at [1239, 196] on input "2025-10-25" at bounding box center [1168, 200] width 224 height 34
type input "2025-10-09"
click at [855, 202] on input "Unit number" at bounding box center [918, 200] width 224 height 34
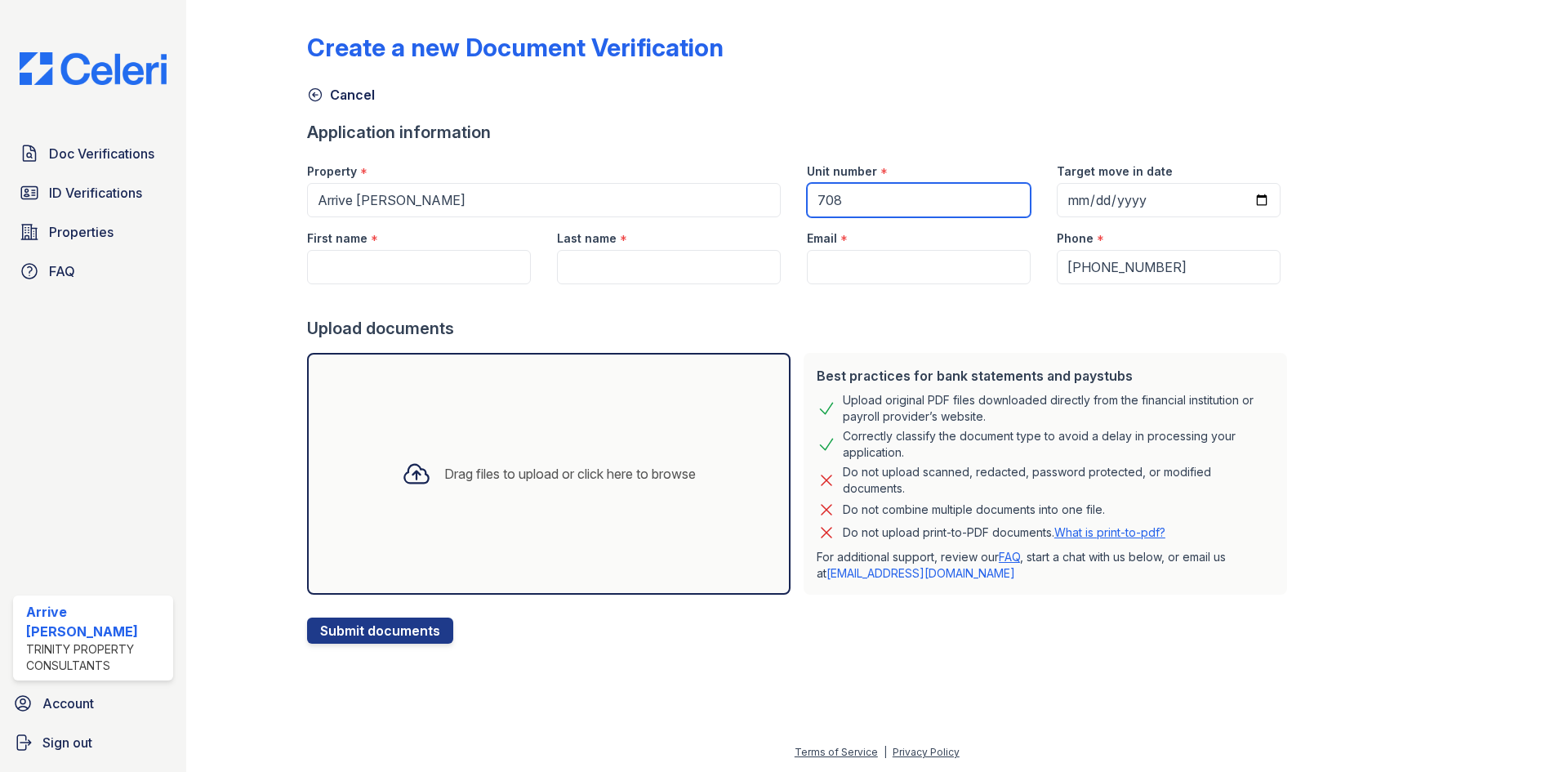
type input "708"
click at [396, 269] on input "First name" at bounding box center [418, 267] width 224 height 34
type input "Zehra"
click at [619, 265] on input "Last name" at bounding box center [668, 267] width 224 height 34
type input "Kazmi"
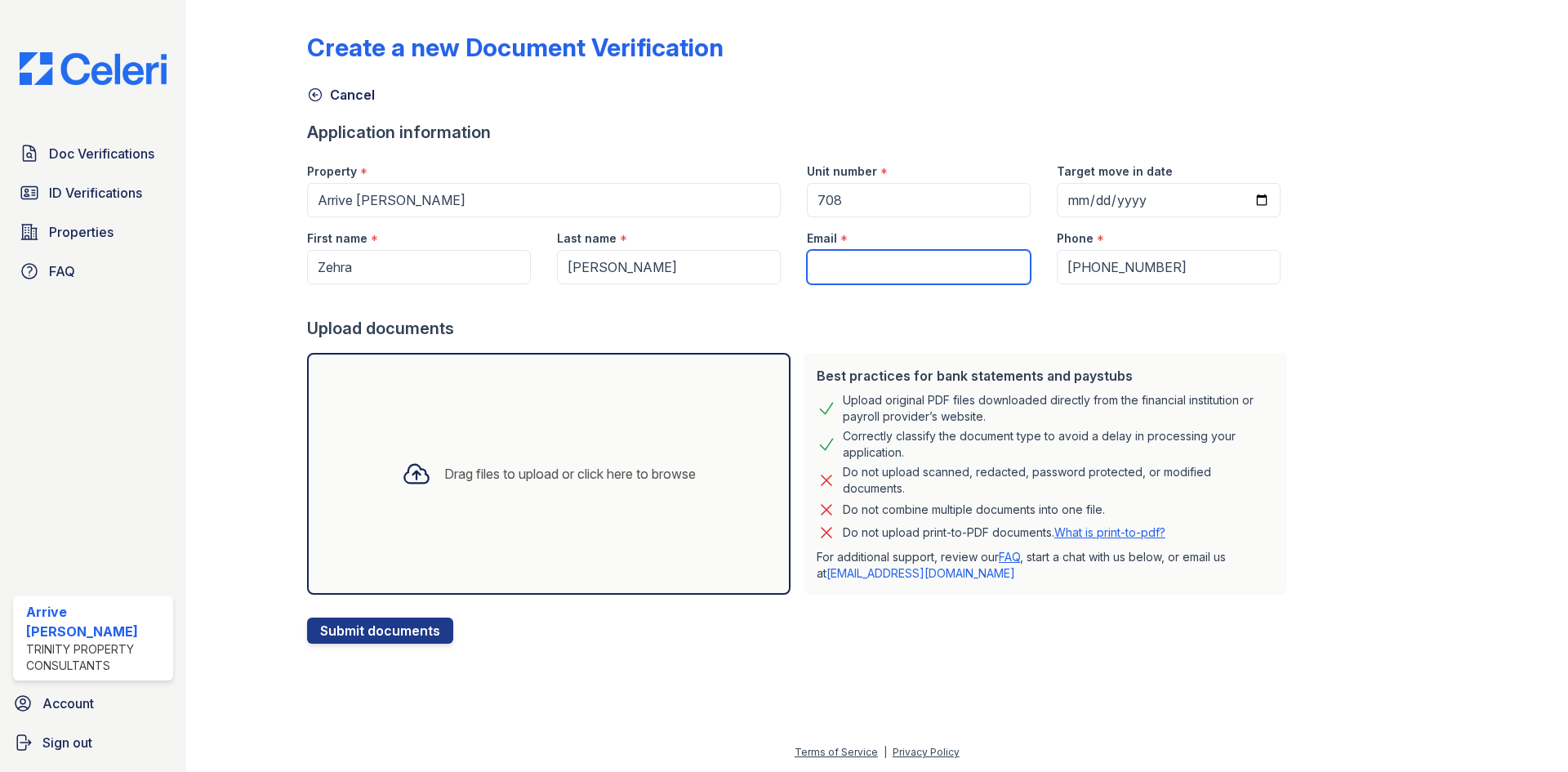
click at [834, 269] on input "Email" at bounding box center [918, 267] width 224 height 34
paste input "zehrakazmi99@gmail.com"
type input "zehrakazmi99@gmail.com"
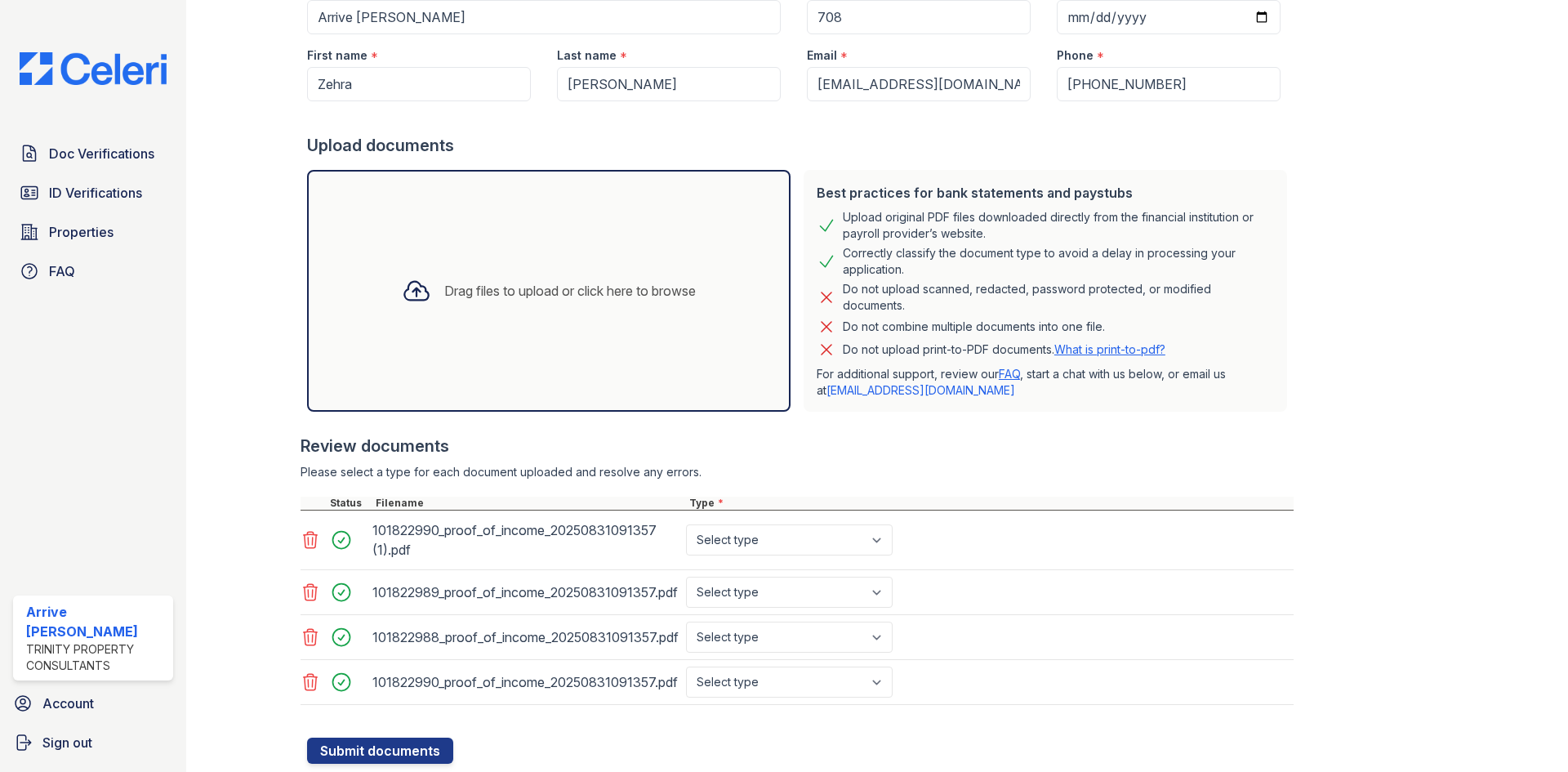
scroll to position [230, 0]
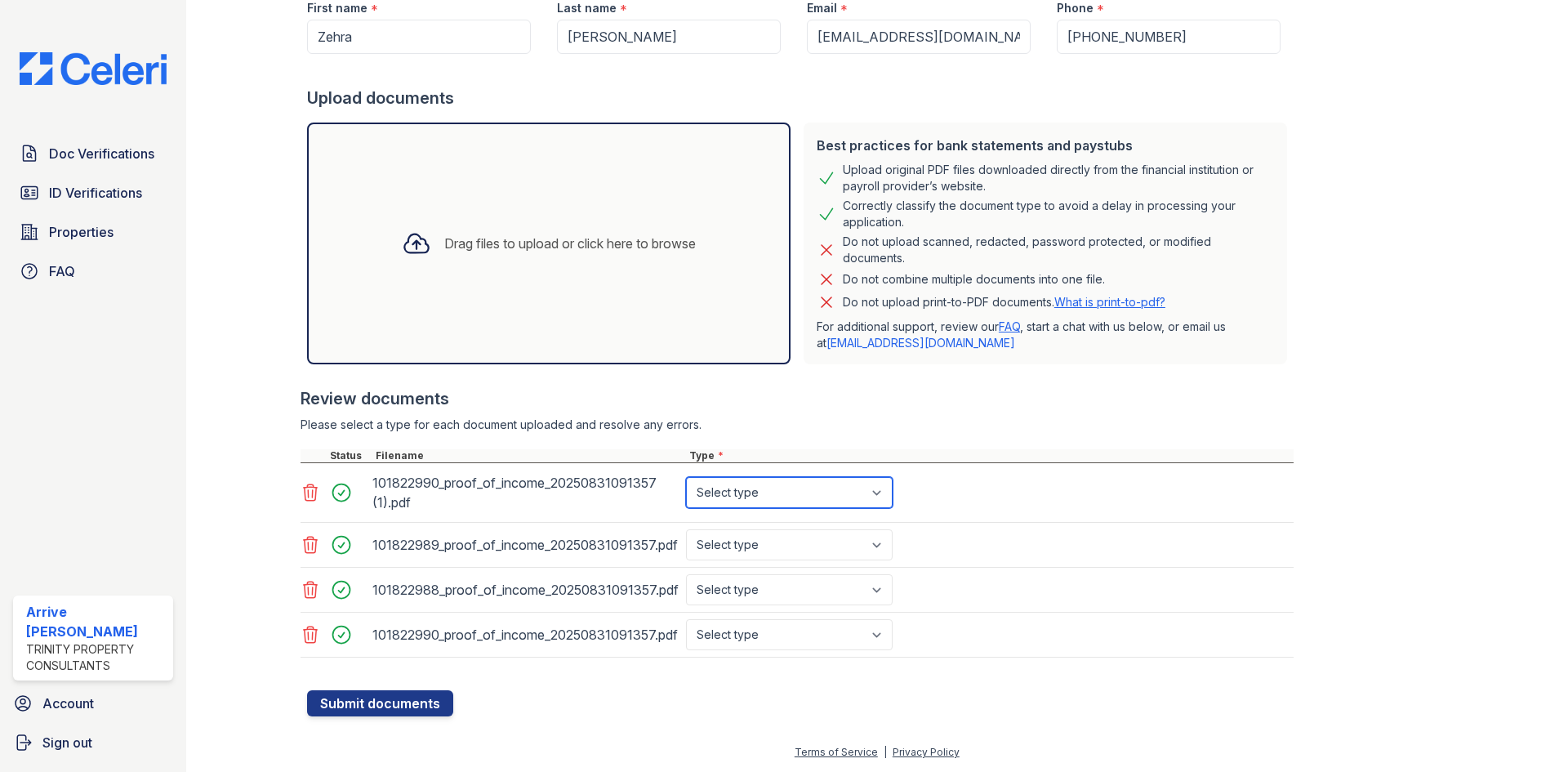
click at [885, 495] on select "Select type Paystub Bank Statement Offer Letter Tax Documents Benefit Award Let…" at bounding box center [788, 492] width 206 height 31
select select "paystub"
click at [686, 477] on select "Select type Paystub Bank Statement Offer Letter Tax Documents Benefit Award Let…" at bounding box center [788, 492] width 206 height 31
click at [884, 551] on select "Select type Paystub Bank Statement Offer Letter Tax Documents Benefit Award Let…" at bounding box center [788, 545] width 206 height 31
select select "paystub"
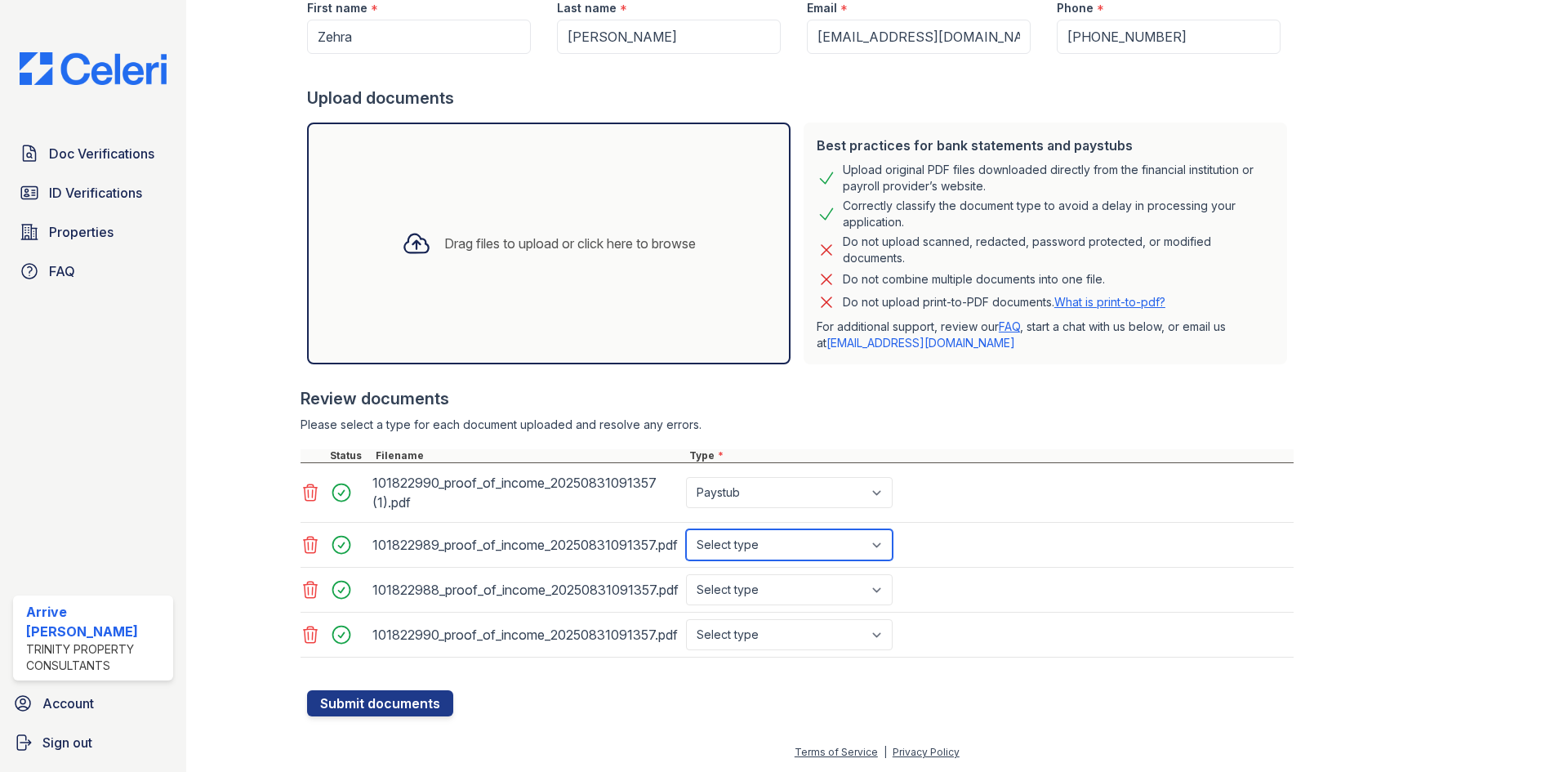
click at [686, 529] on select "Select type Paystub Bank Statement Offer Letter Tax Documents Benefit Award Let…" at bounding box center [788, 545] width 206 height 31
click at [880, 590] on select "Select type Paystub Bank Statement Offer Letter Tax Documents Benefit Award Let…" at bounding box center [788, 590] width 206 height 31
select select "paystub"
click at [686, 574] on select "Select type Paystub Bank Statement Offer Letter Tax Documents Benefit Award Let…" at bounding box center [788, 590] width 206 height 31
click at [885, 635] on select "Select type Paystub Bank Statement Offer Letter Tax Documents Benefit Award Let…" at bounding box center [788, 634] width 206 height 31
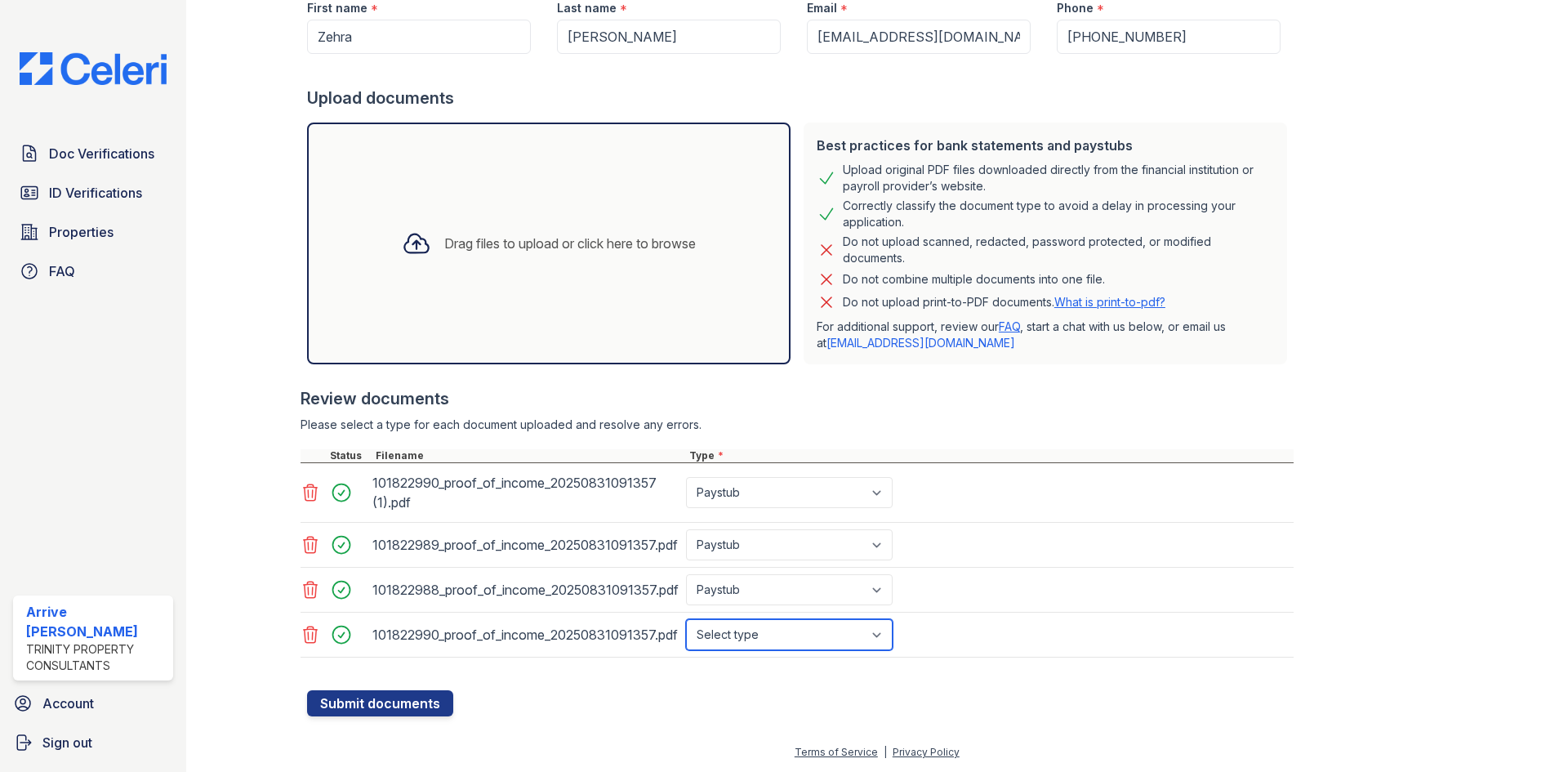
select select "paystub"
click at [686, 619] on select "Select type Paystub Bank Statement Offer Letter Tax Documents Benefit Award Let…" at bounding box center [788, 634] width 206 height 31
click at [406, 705] on button "Submit documents" at bounding box center [380, 703] width 146 height 26
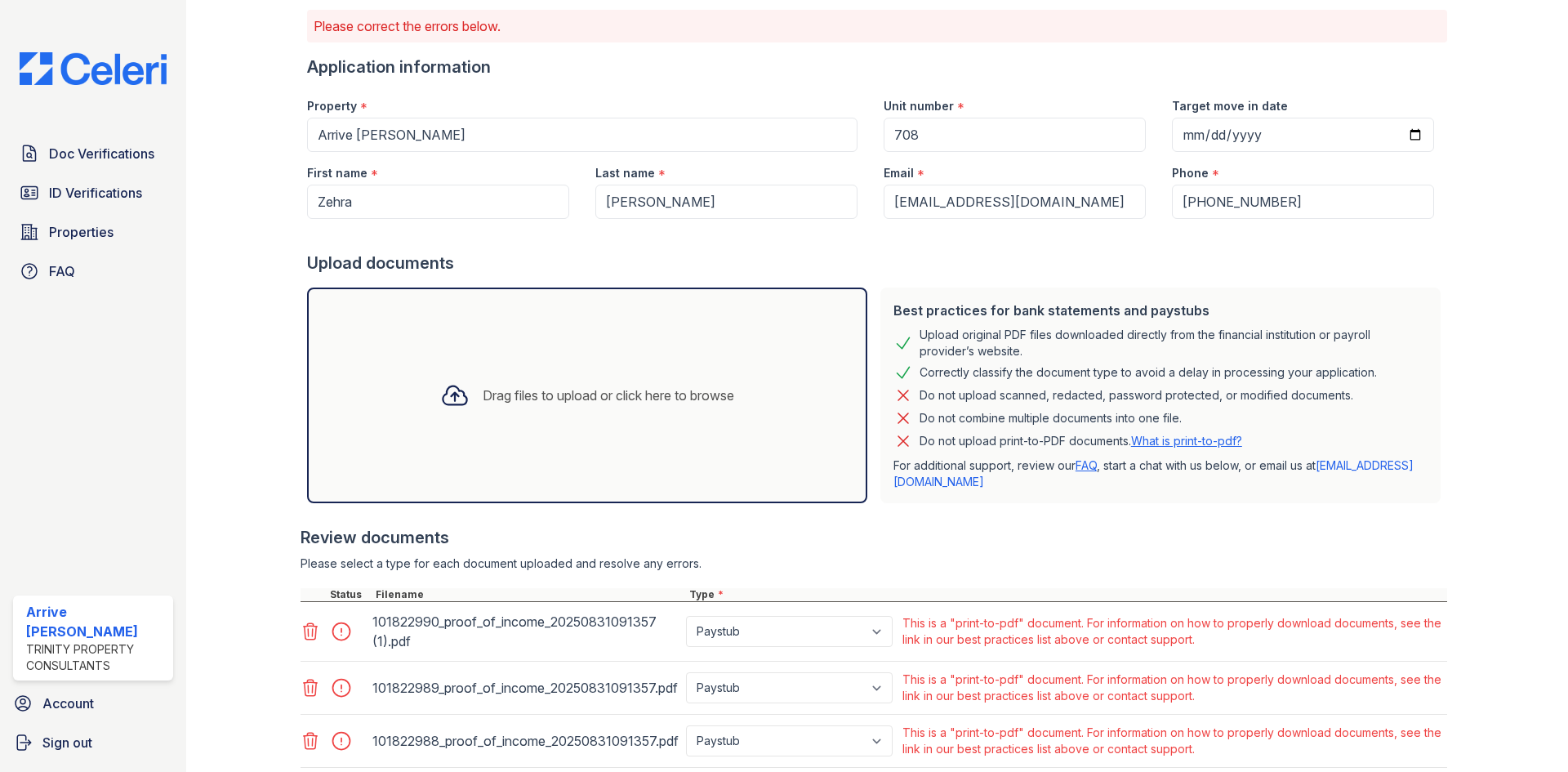
scroll to position [30, 0]
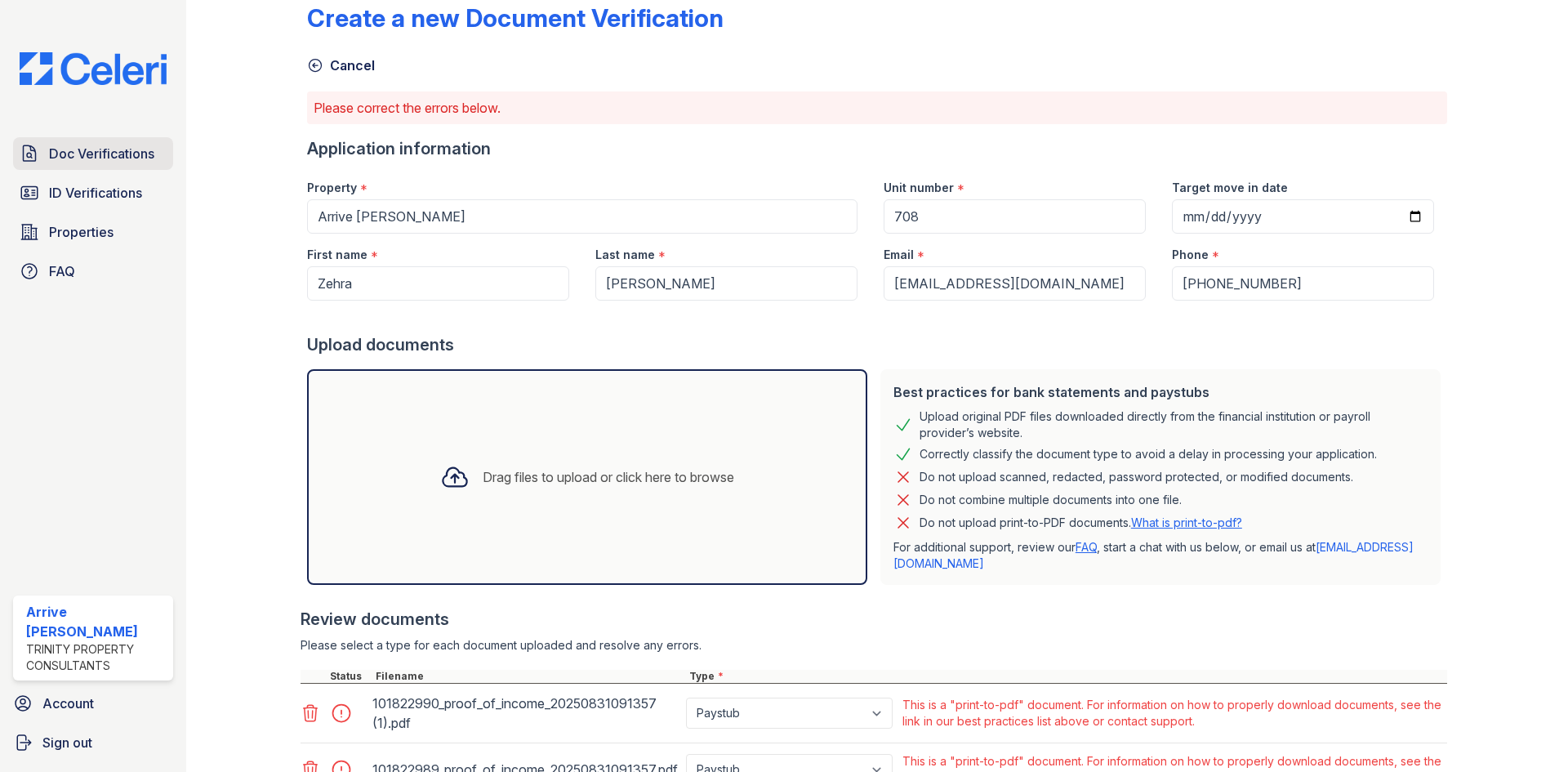
click at [117, 157] on span "Doc Verifications" at bounding box center [101, 153] width 105 height 19
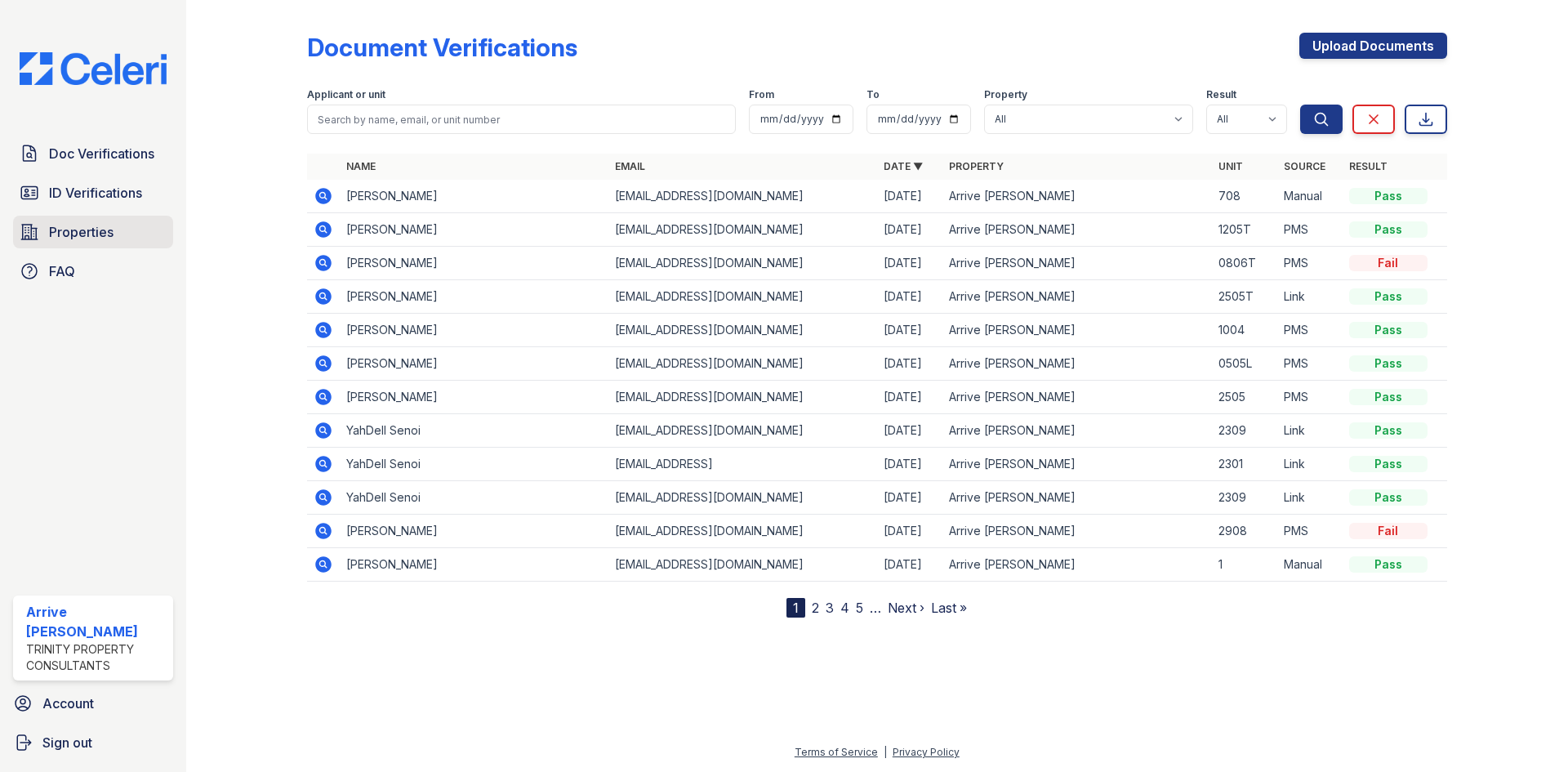
click at [88, 236] on span "Properties" at bounding box center [81, 232] width 64 height 19
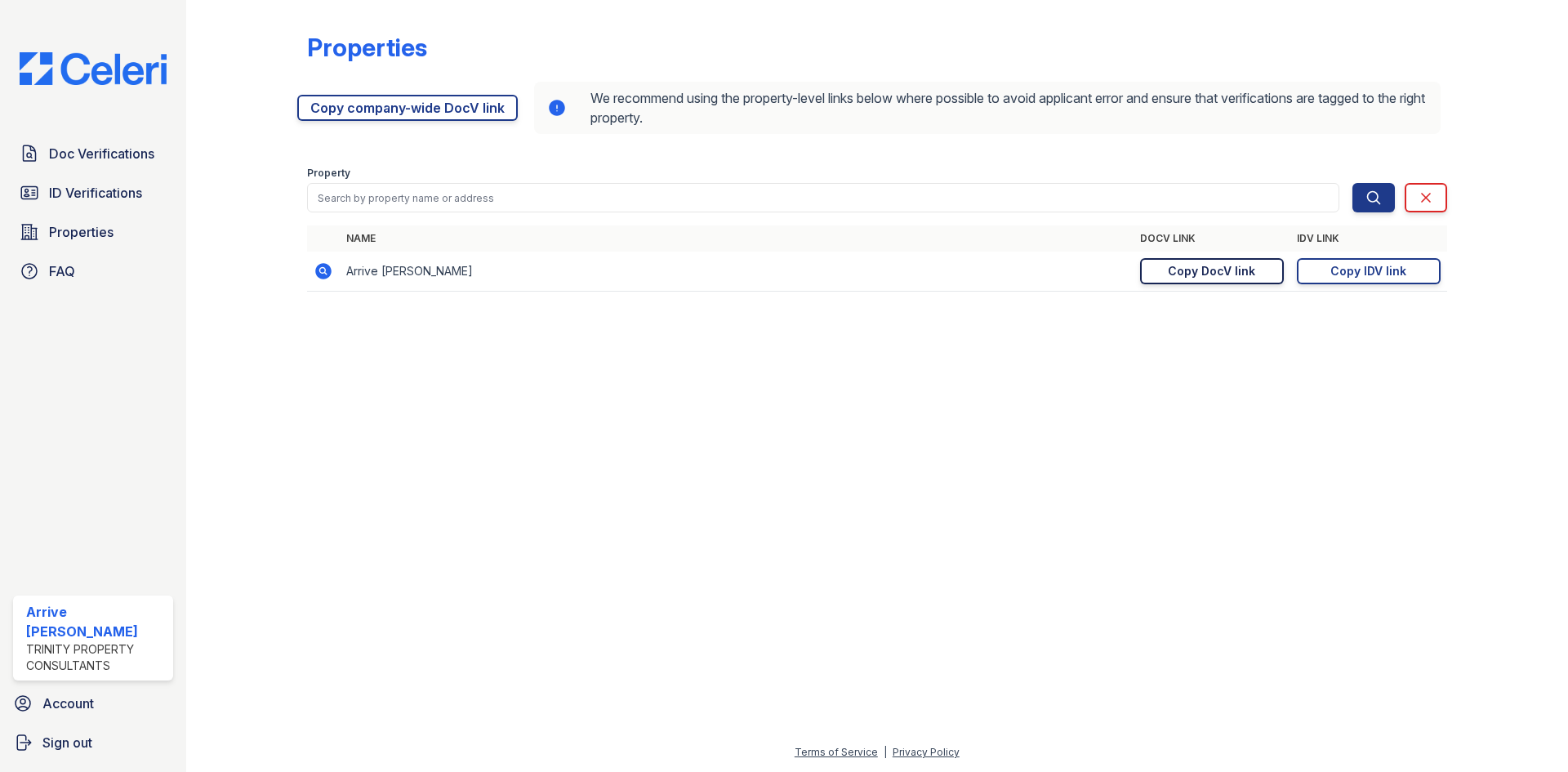
click at [1228, 274] on div "Copy DocV link" at bounding box center [1211, 271] width 87 height 17
click at [1375, 275] on div "Copy IDV link" at bounding box center [1368, 271] width 76 height 17
